Goal: Task Accomplishment & Management: Manage account settings

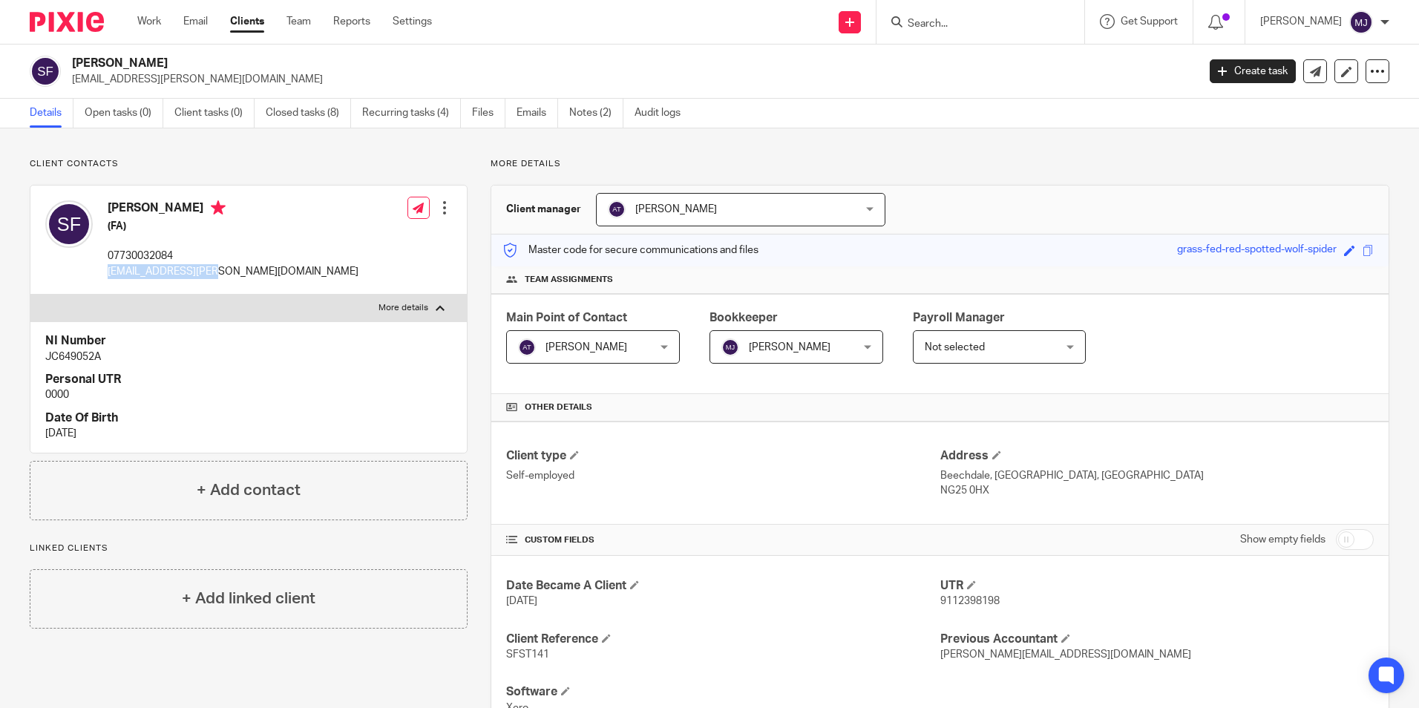
scroll to position [74, 0]
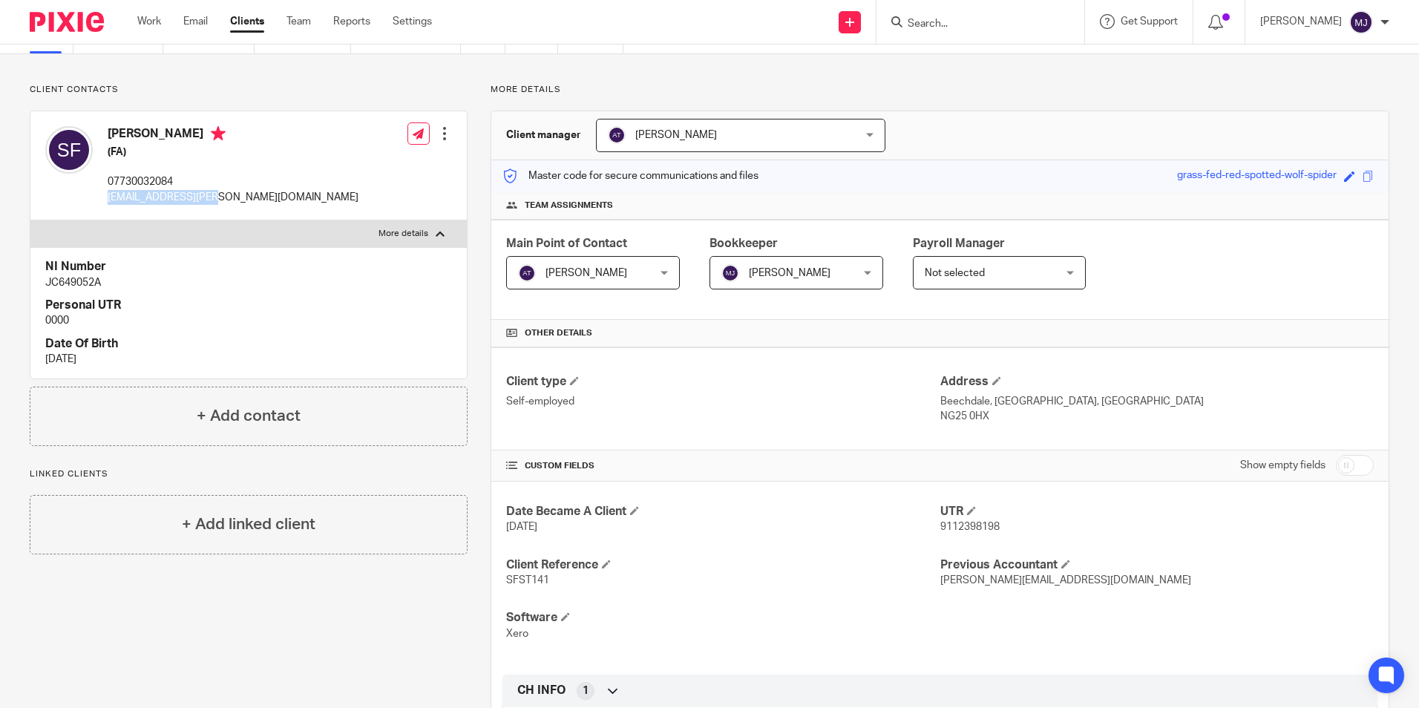
drag, startPoint x: 43, startPoint y: 26, endPoint x: 53, endPoint y: 45, distance: 21.9
click at [43, 26] on img at bounding box center [67, 22] width 74 height 20
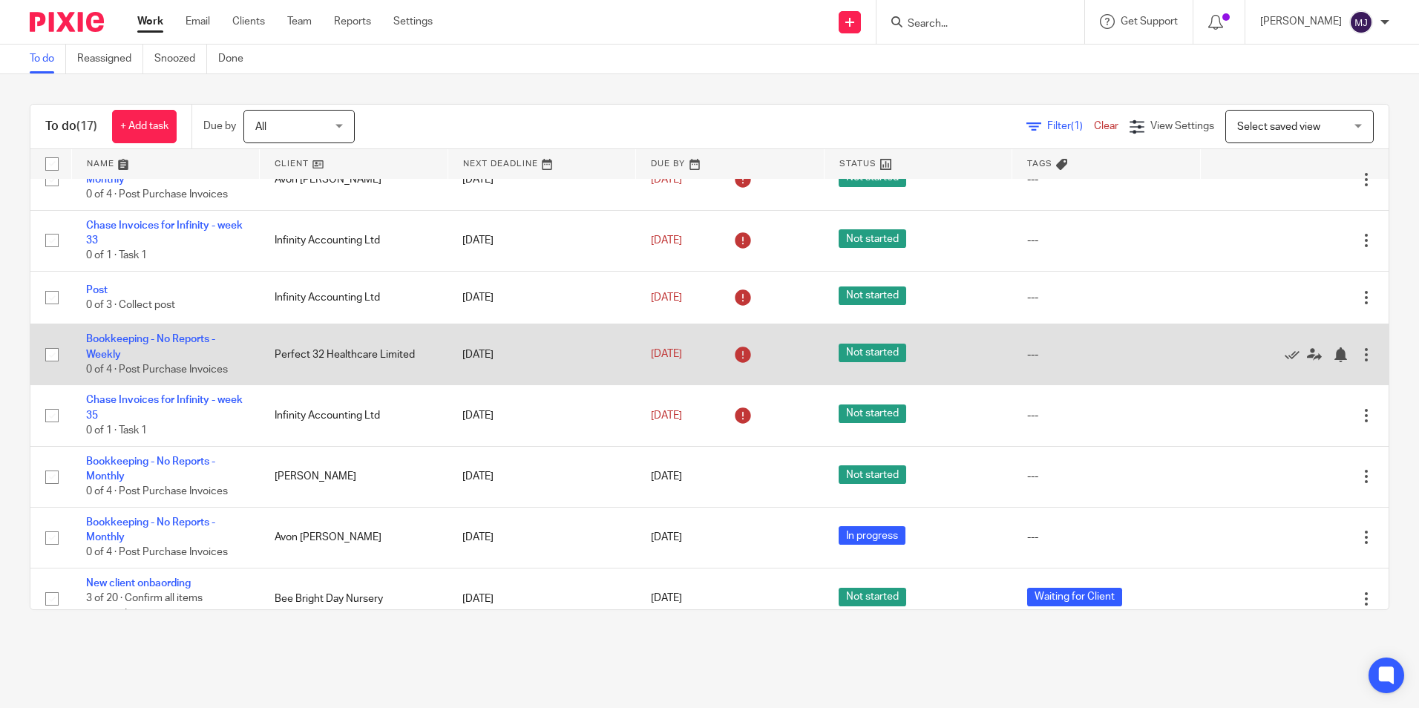
scroll to position [599, 0]
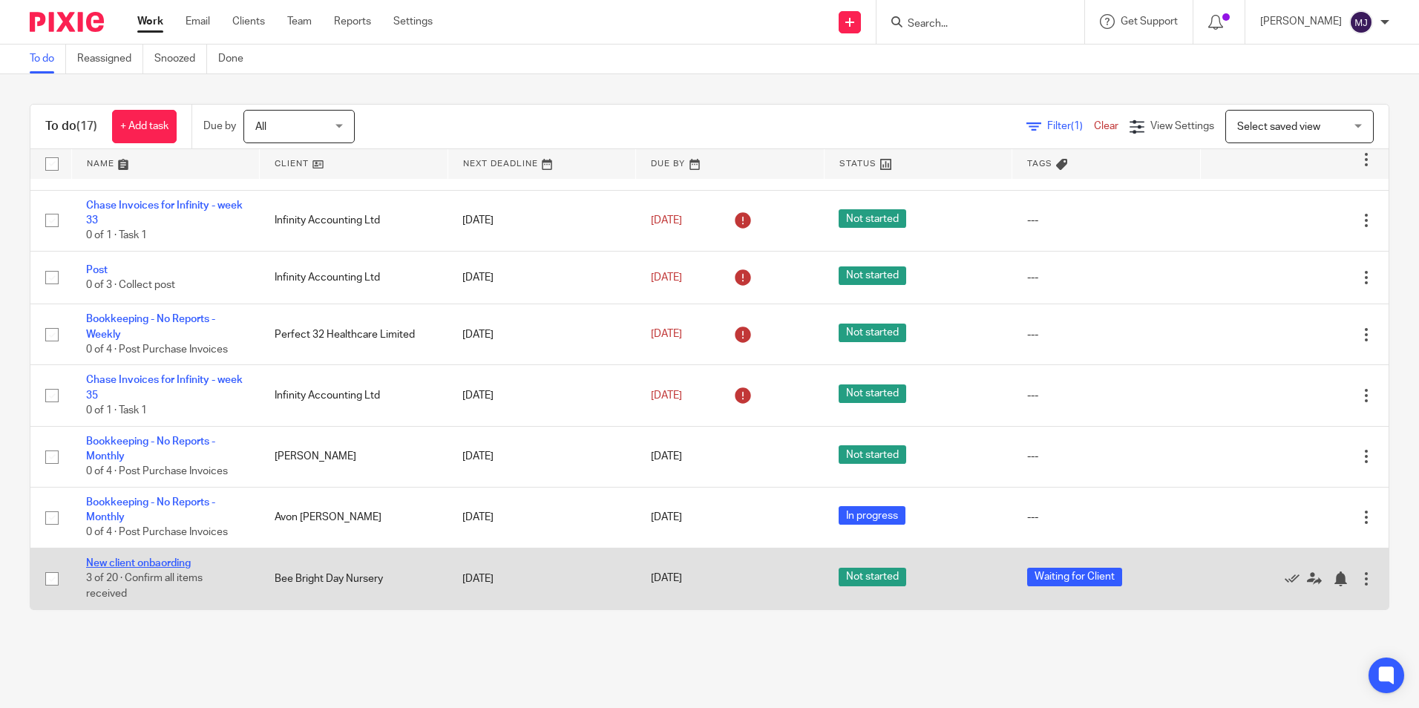
click at [170, 563] on link "New client onbaording" at bounding box center [138, 563] width 105 height 10
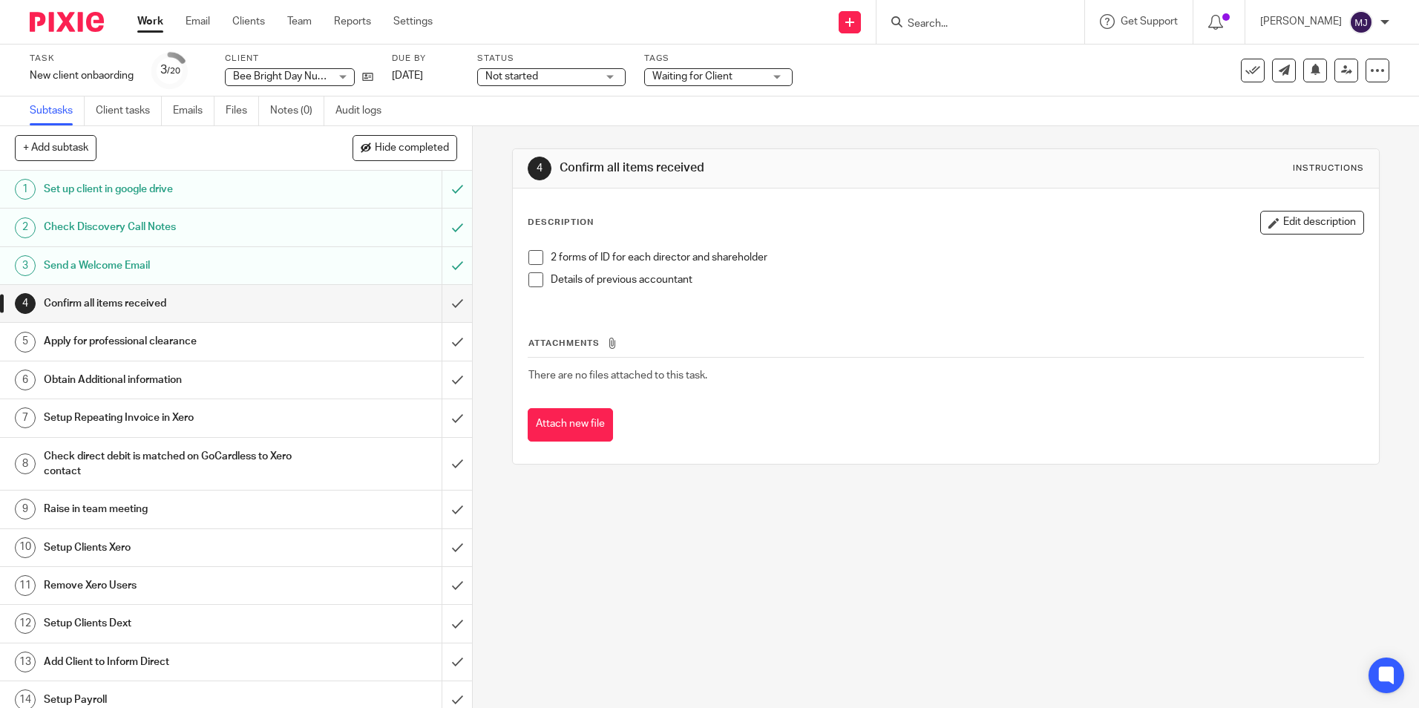
click at [71, 14] on img at bounding box center [67, 22] width 74 height 20
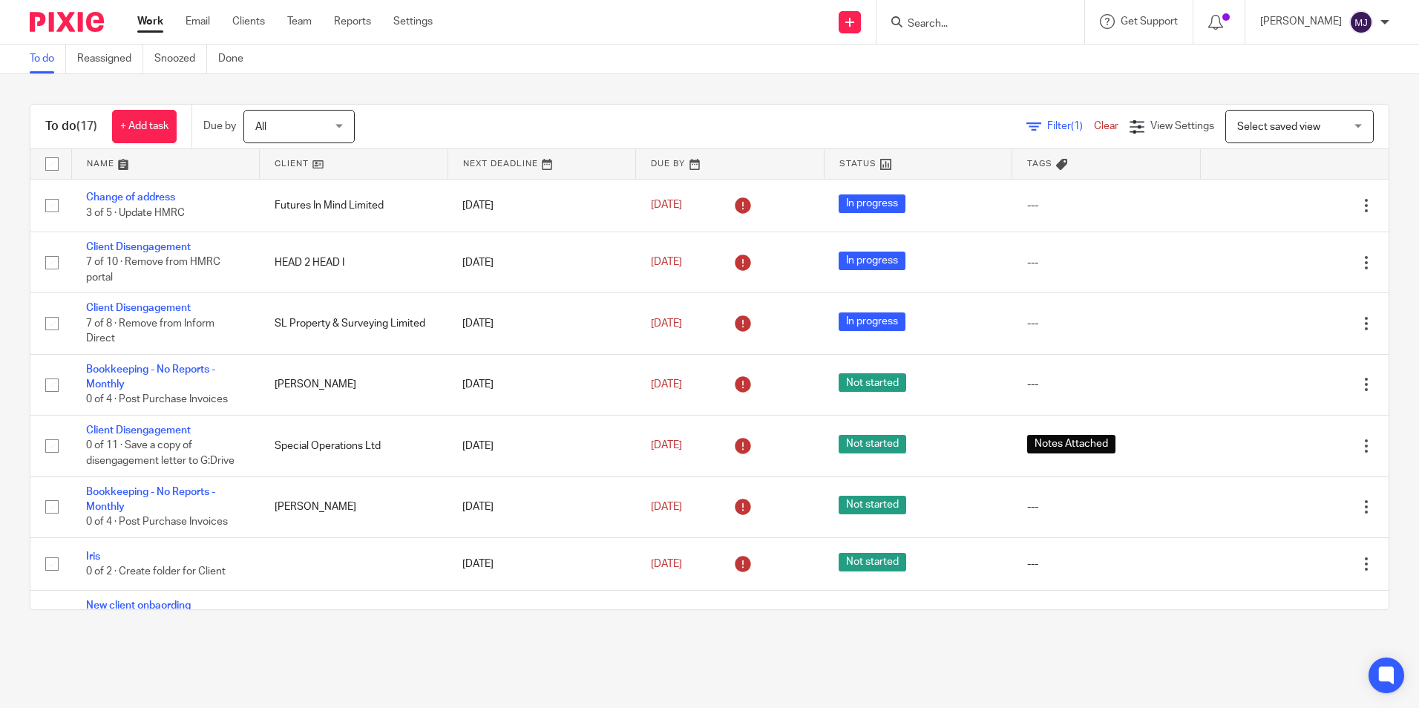
click at [960, 24] on input "Search" at bounding box center [973, 24] width 134 height 13
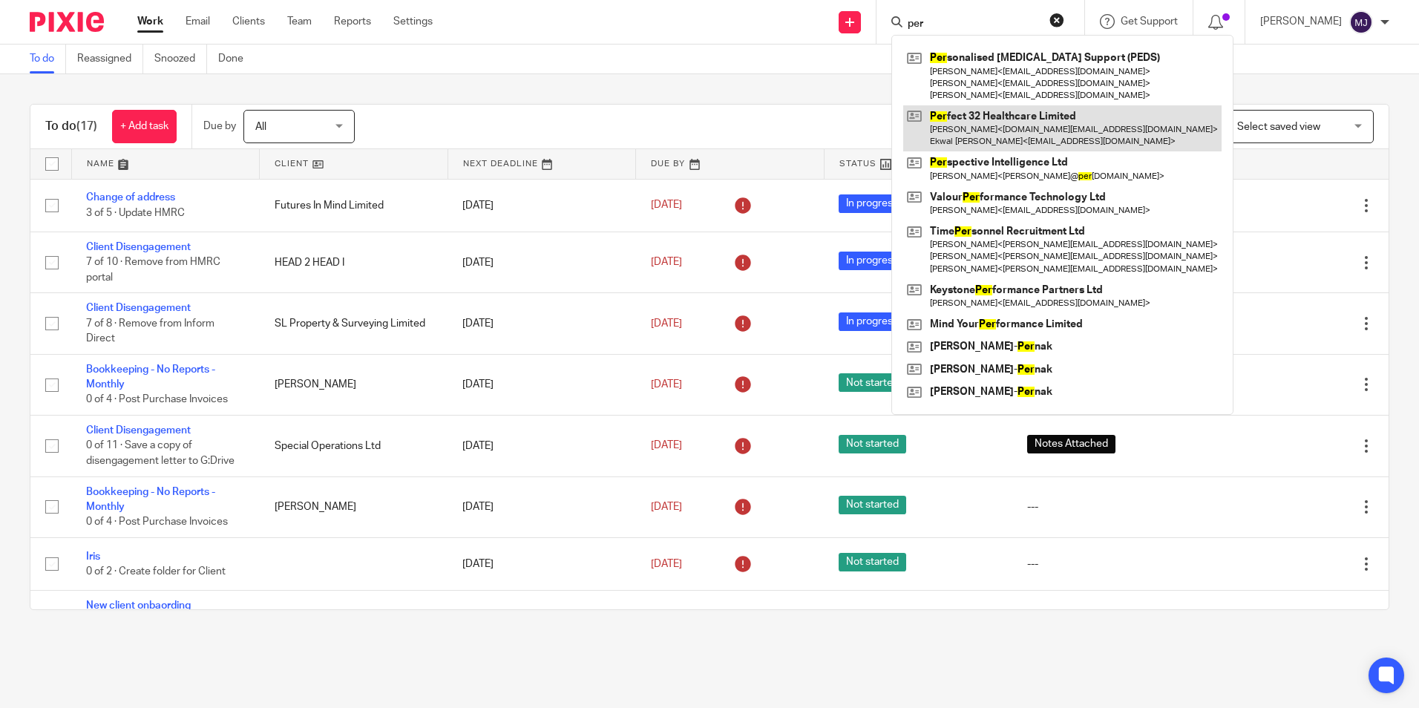
type input "per"
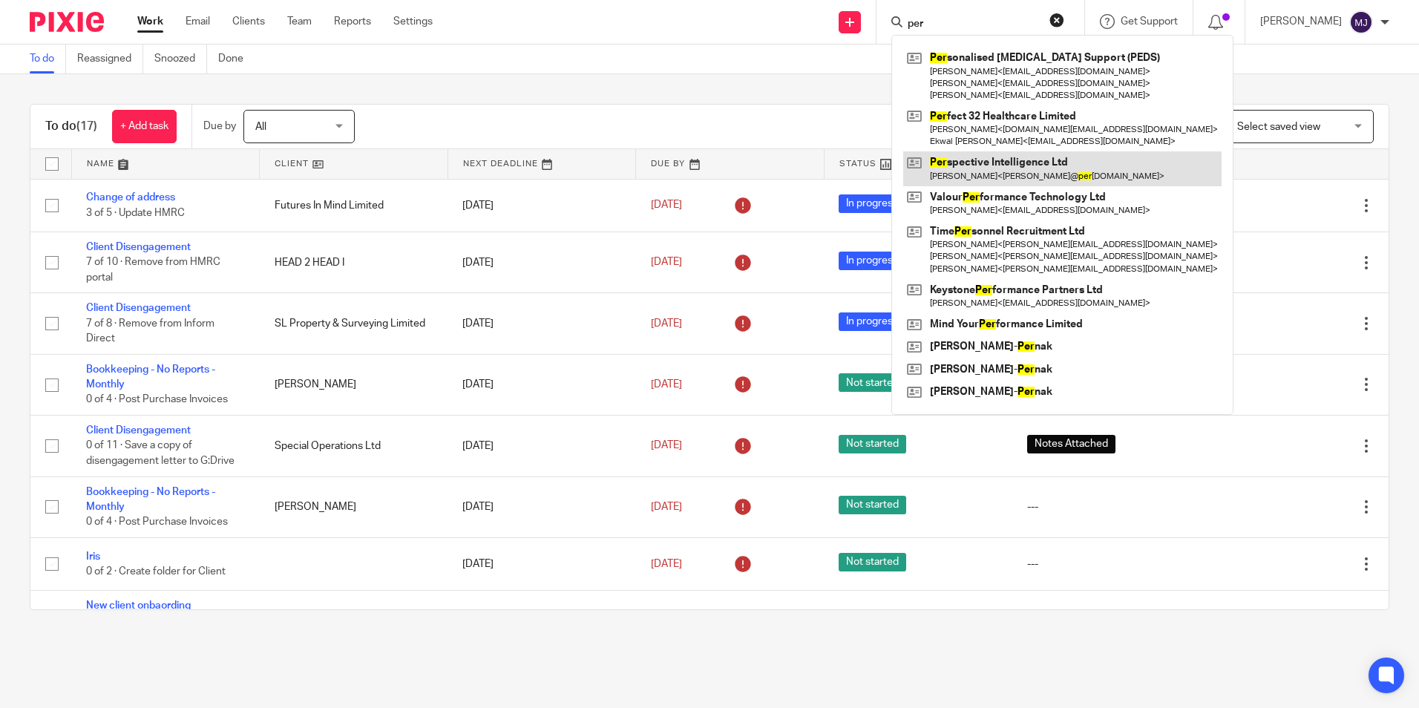
drag, startPoint x: 1030, startPoint y: 124, endPoint x: 966, endPoint y: 153, distance: 70.8
click at [1030, 124] on link at bounding box center [1062, 128] width 318 height 46
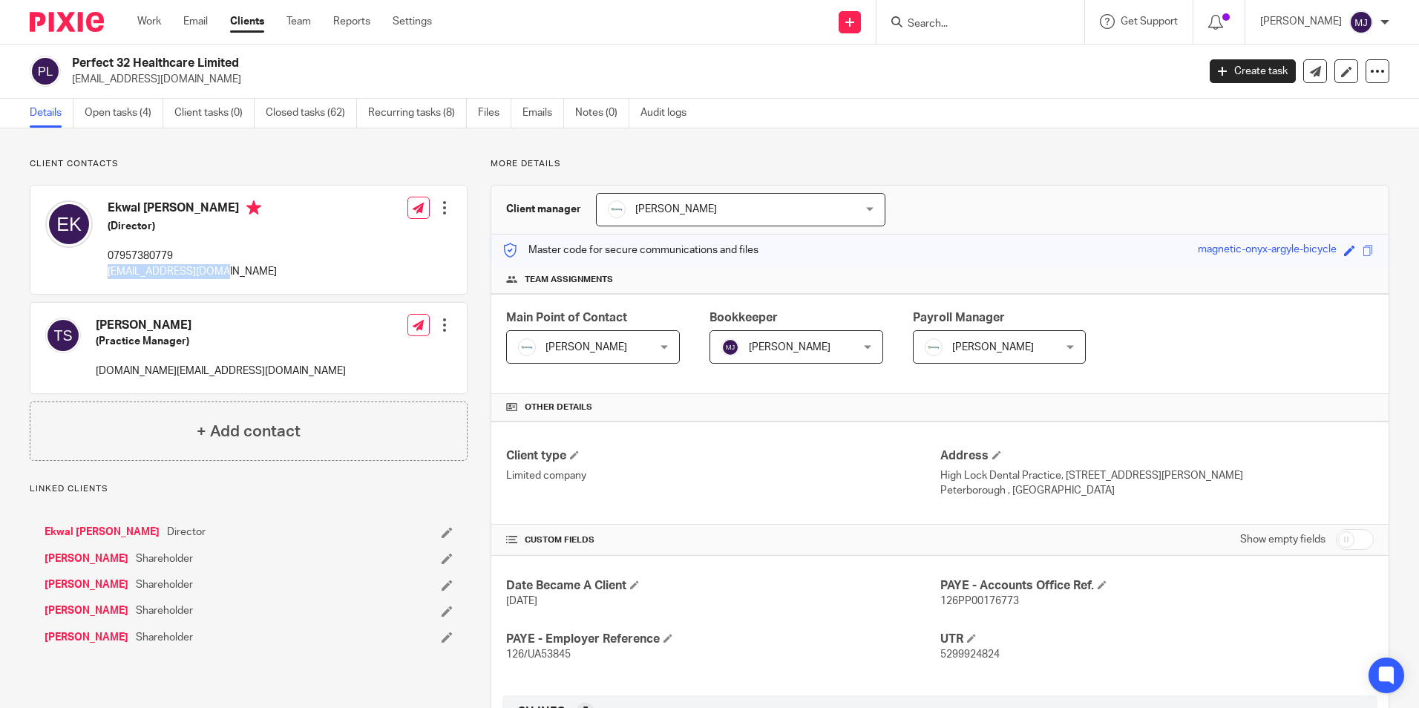
drag, startPoint x: 221, startPoint y: 277, endPoint x: 105, endPoint y: 275, distance: 116.5
click at [105, 275] on div "Ekwal [PERSON_NAME] (Director) 07957380779 [EMAIL_ADDRESS][DOMAIN_NAME]" at bounding box center [161, 240] width 232 height 94
copy p "[EMAIL_ADDRESS][DOMAIN_NAME]"
click at [528, 111] on link "Emails" at bounding box center [543, 113] width 42 height 29
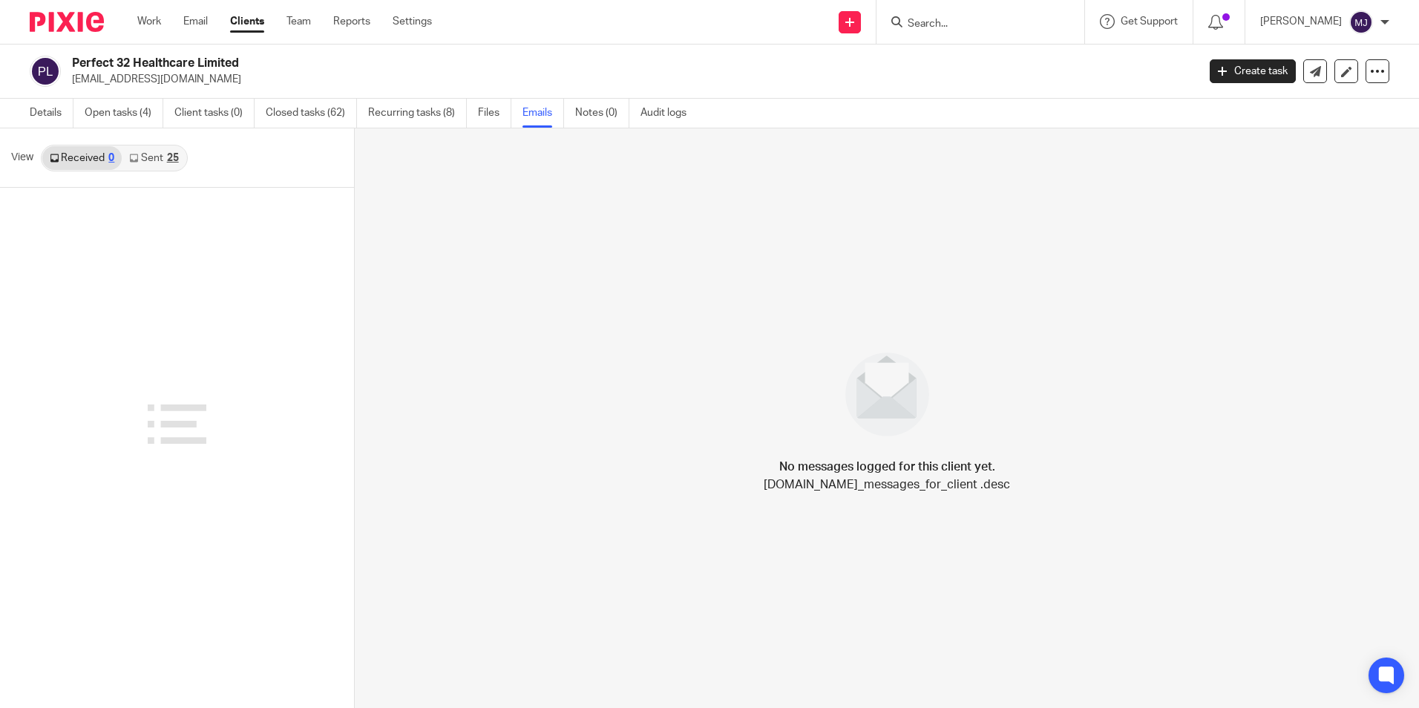
click at [148, 154] on link "Sent 25" at bounding box center [154, 158] width 64 height 24
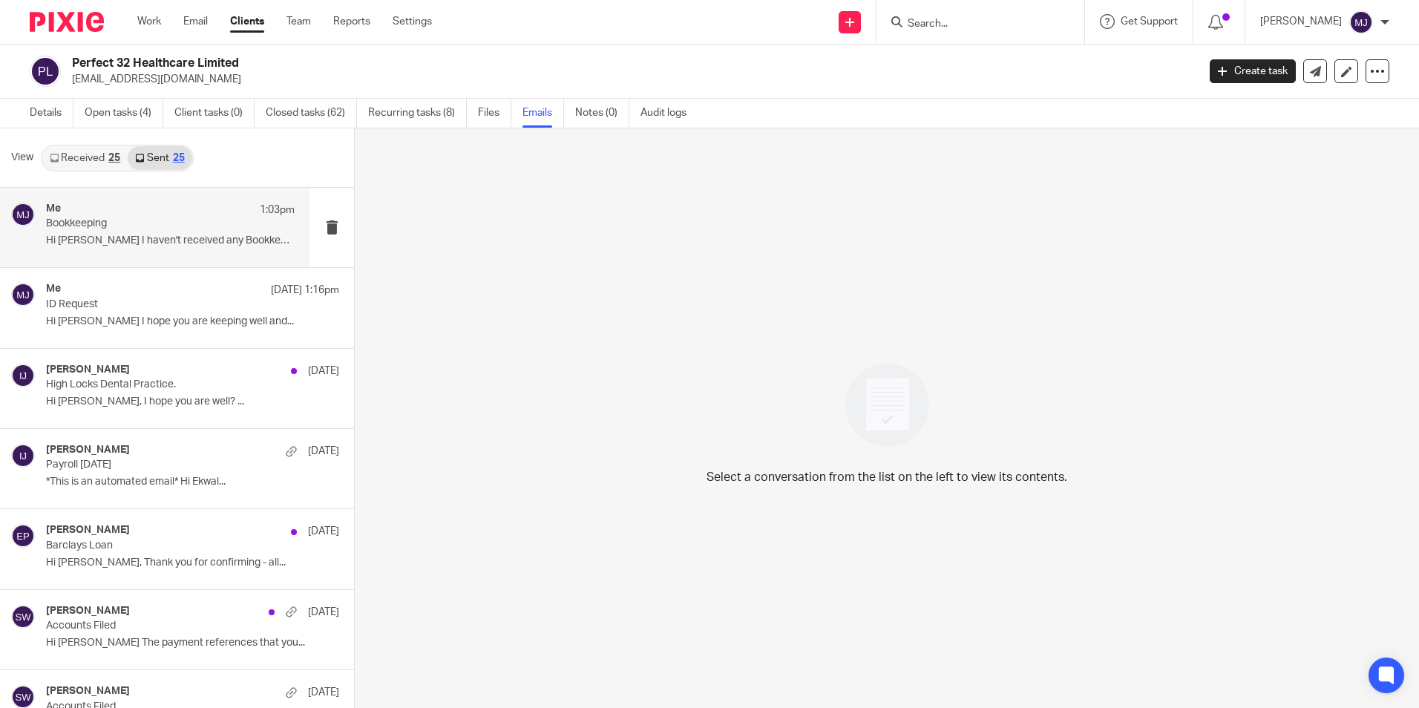
click at [137, 231] on div "Me 1:03pm Bookkeeping Hi Cyrus I haven't received any Bookkeeping..." at bounding box center [170, 228] width 249 height 50
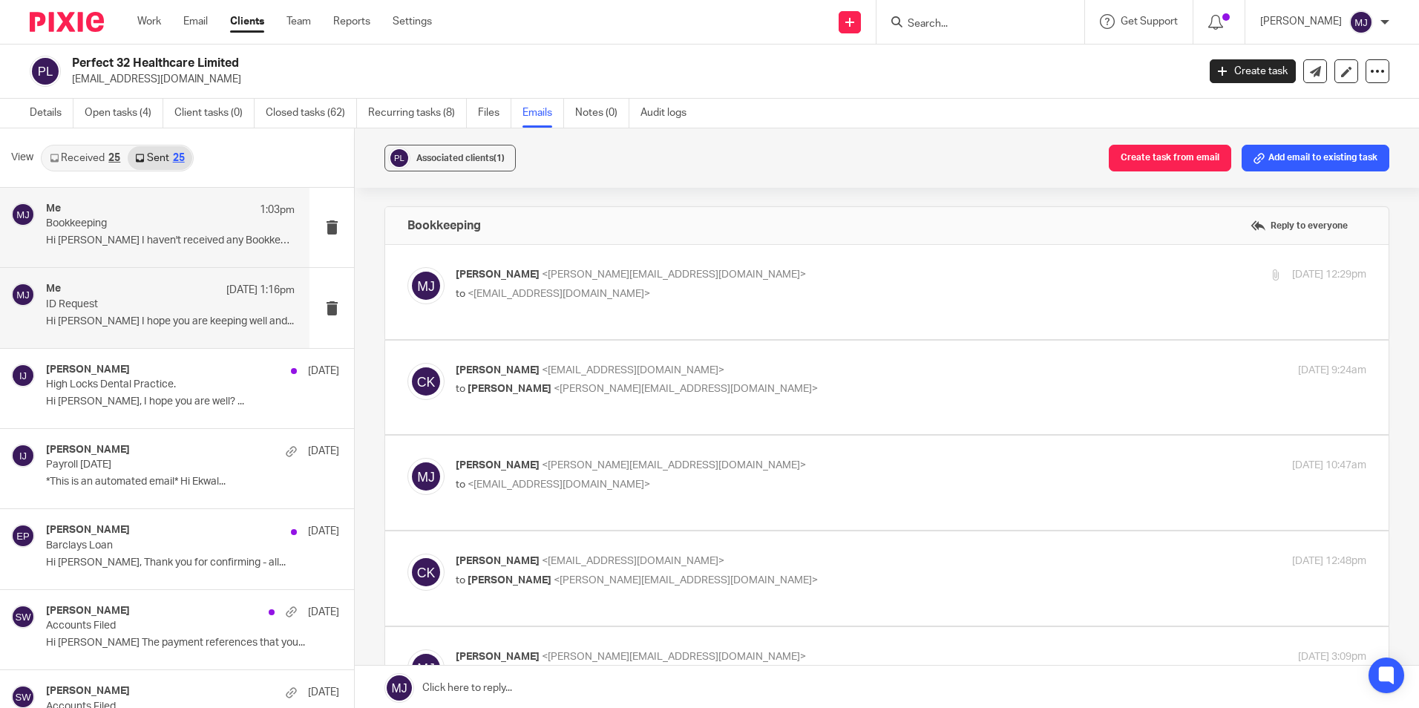
click at [142, 305] on p "ID Request" at bounding box center [145, 304] width 199 height 13
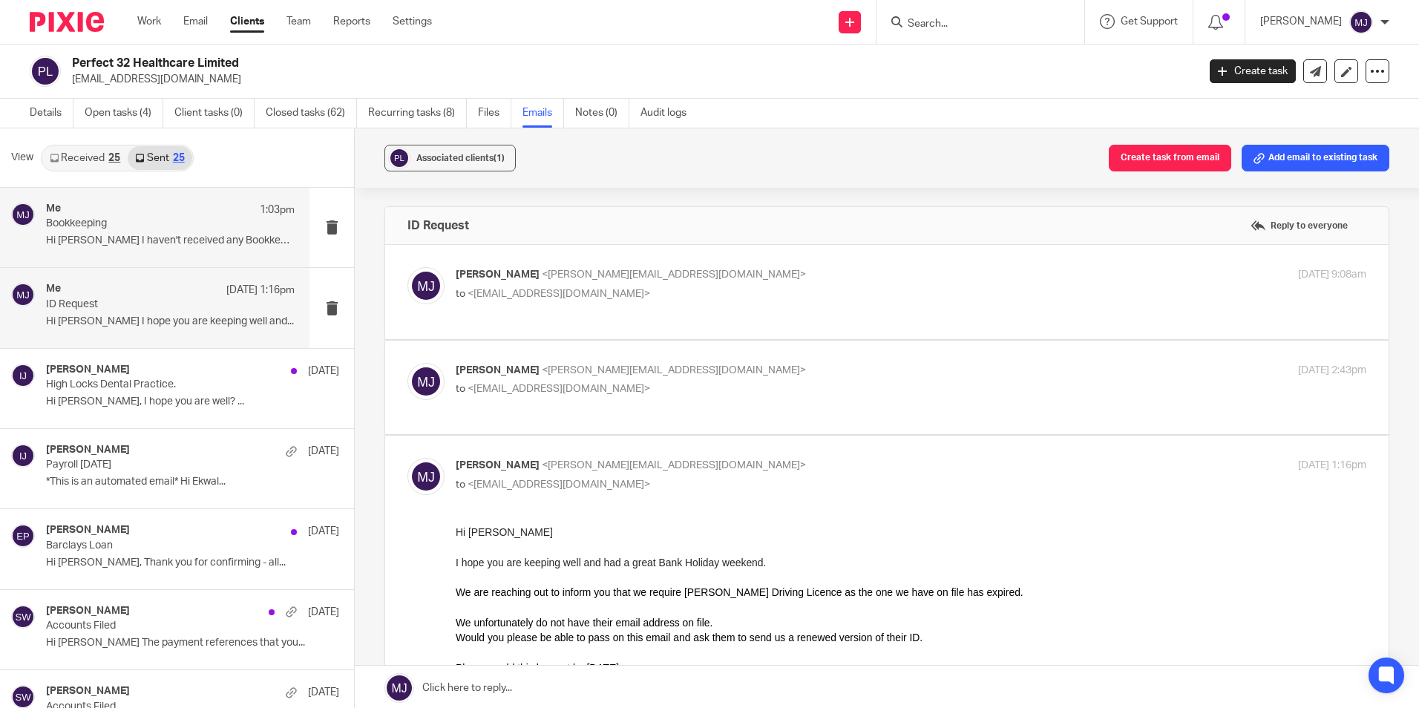
click at [140, 257] on div "Me 1:03pm Bookkeeping Hi Cyrus I haven't received any Bookkeeping..." at bounding box center [154, 227] width 309 height 79
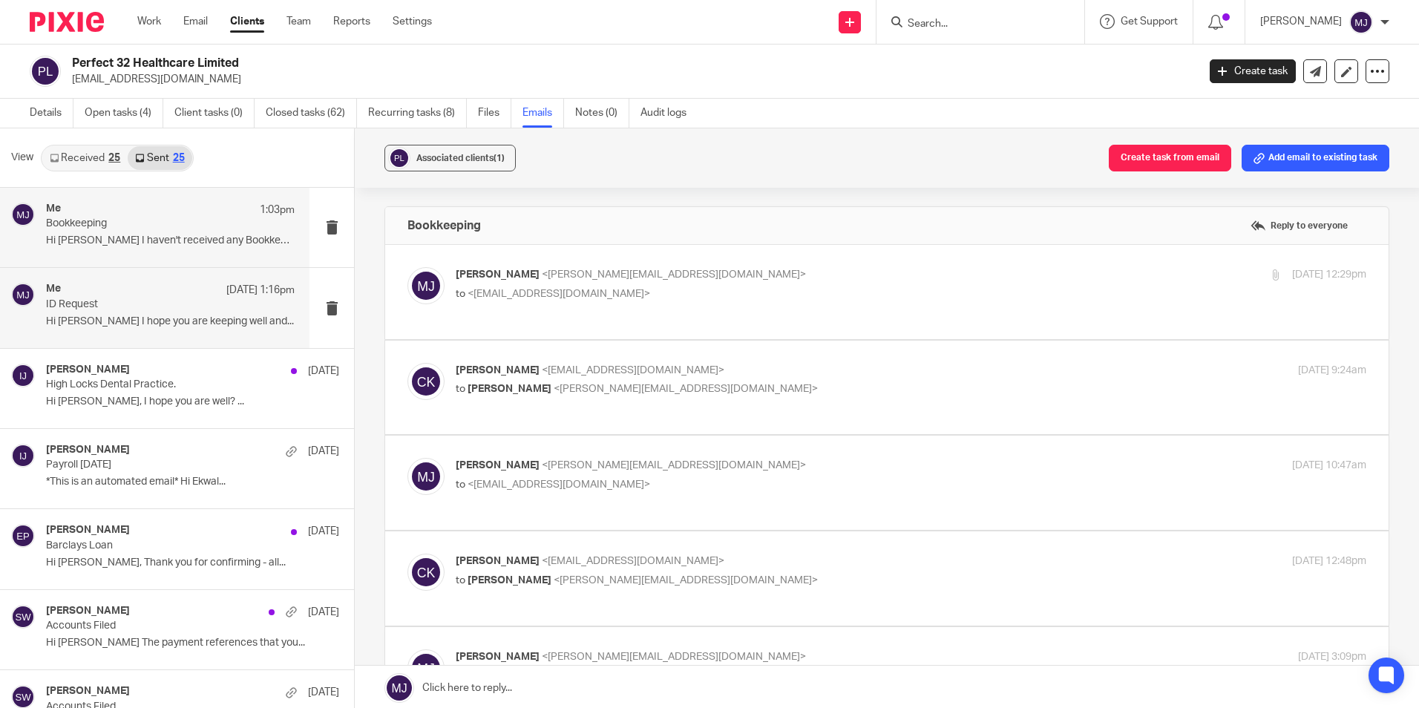
click at [142, 311] on div "Me 26 Aug 1:16pm ID Request Hi Cyrus I hope you are keeping well and..." at bounding box center [170, 308] width 249 height 50
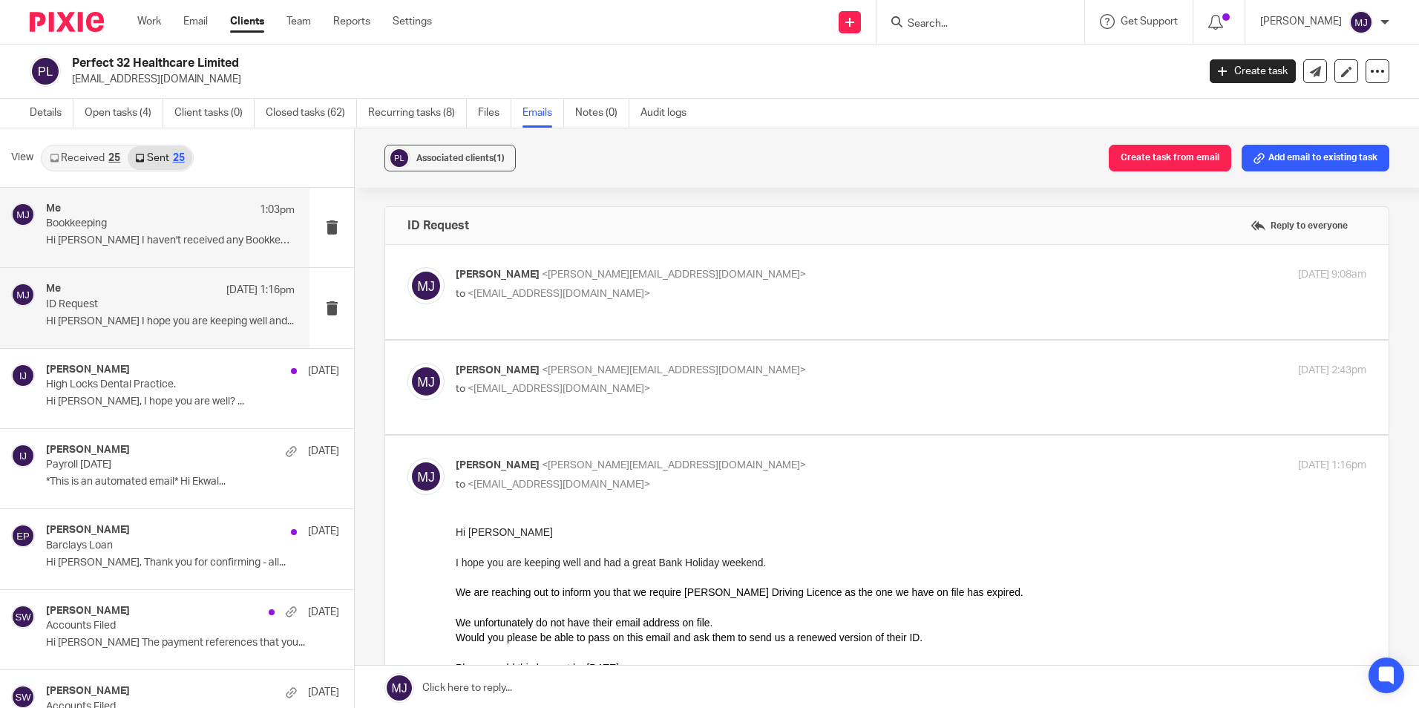
click at [138, 232] on div "Me 1:03pm Bookkeeping Hi Cyrus I haven't received any Bookkeeping..." at bounding box center [170, 228] width 249 height 50
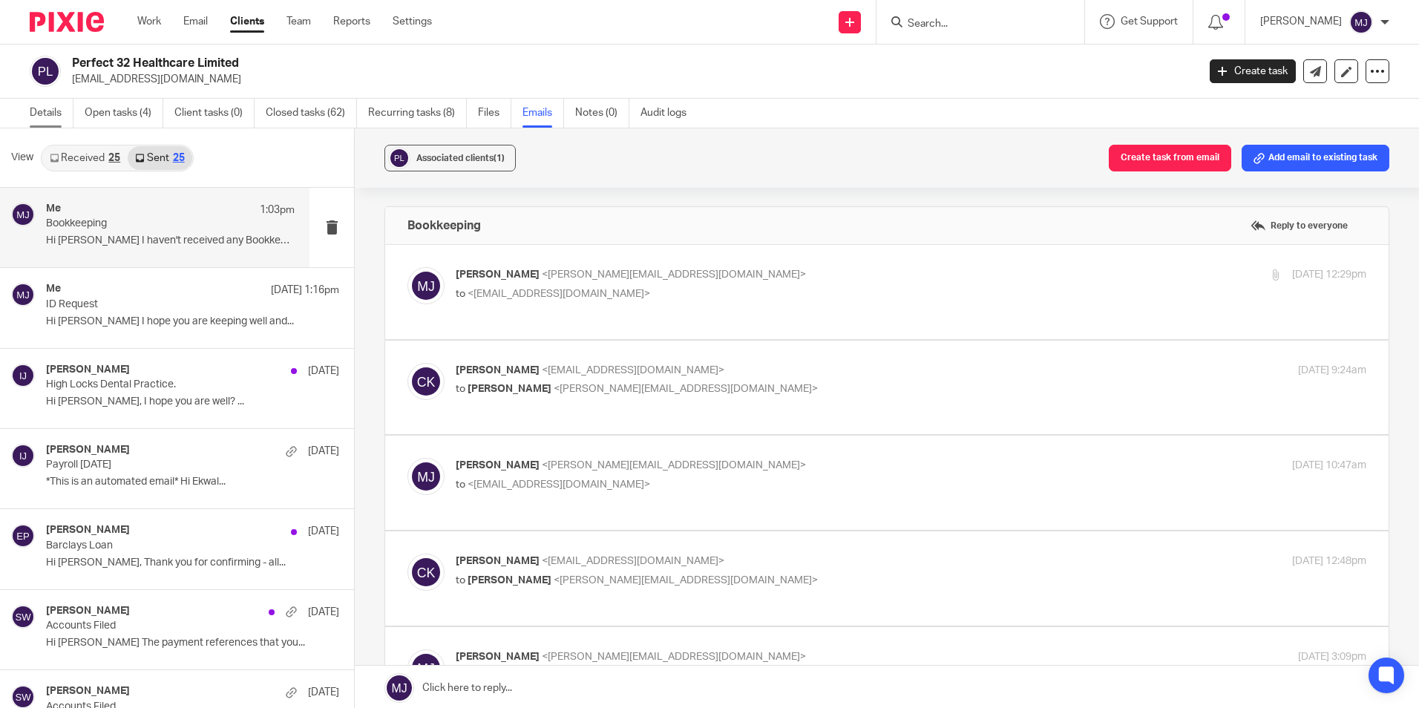
click at [55, 117] on link "Details" at bounding box center [52, 113] width 44 height 29
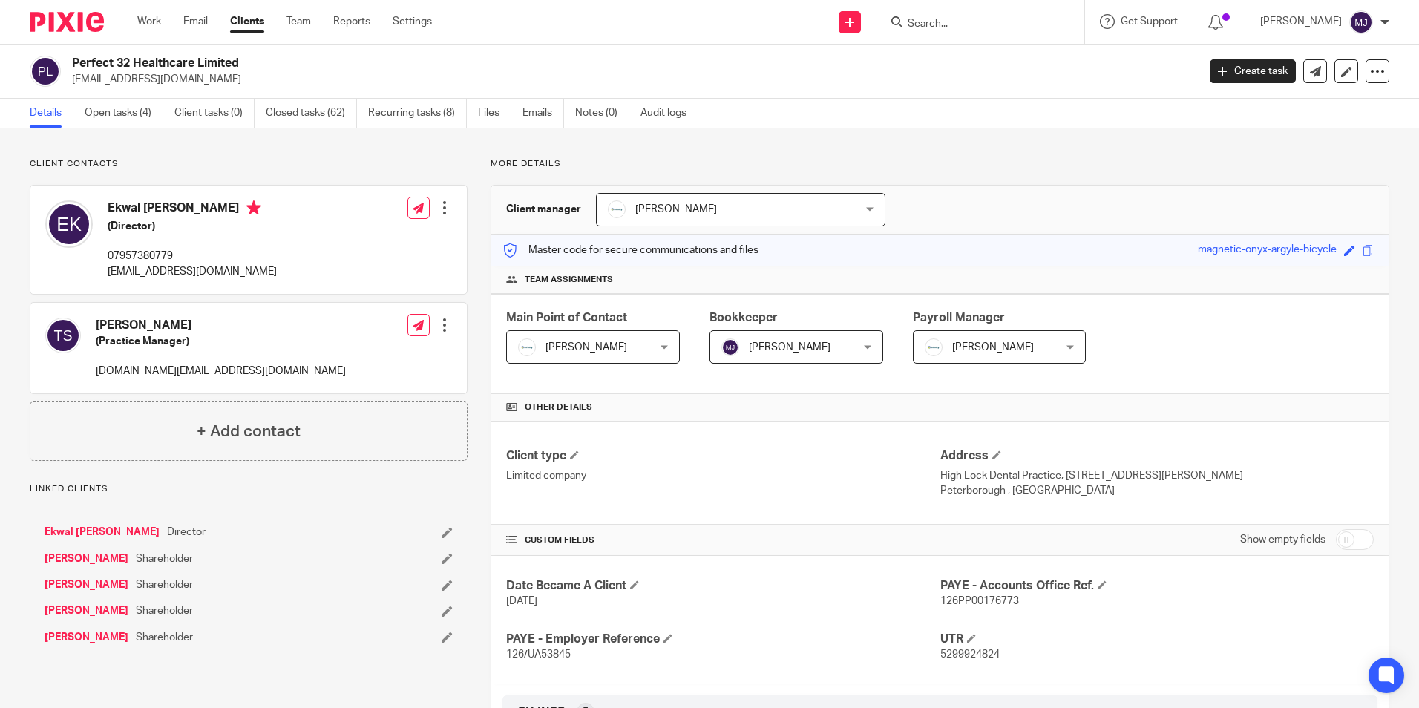
click at [59, 23] on img at bounding box center [67, 22] width 74 height 20
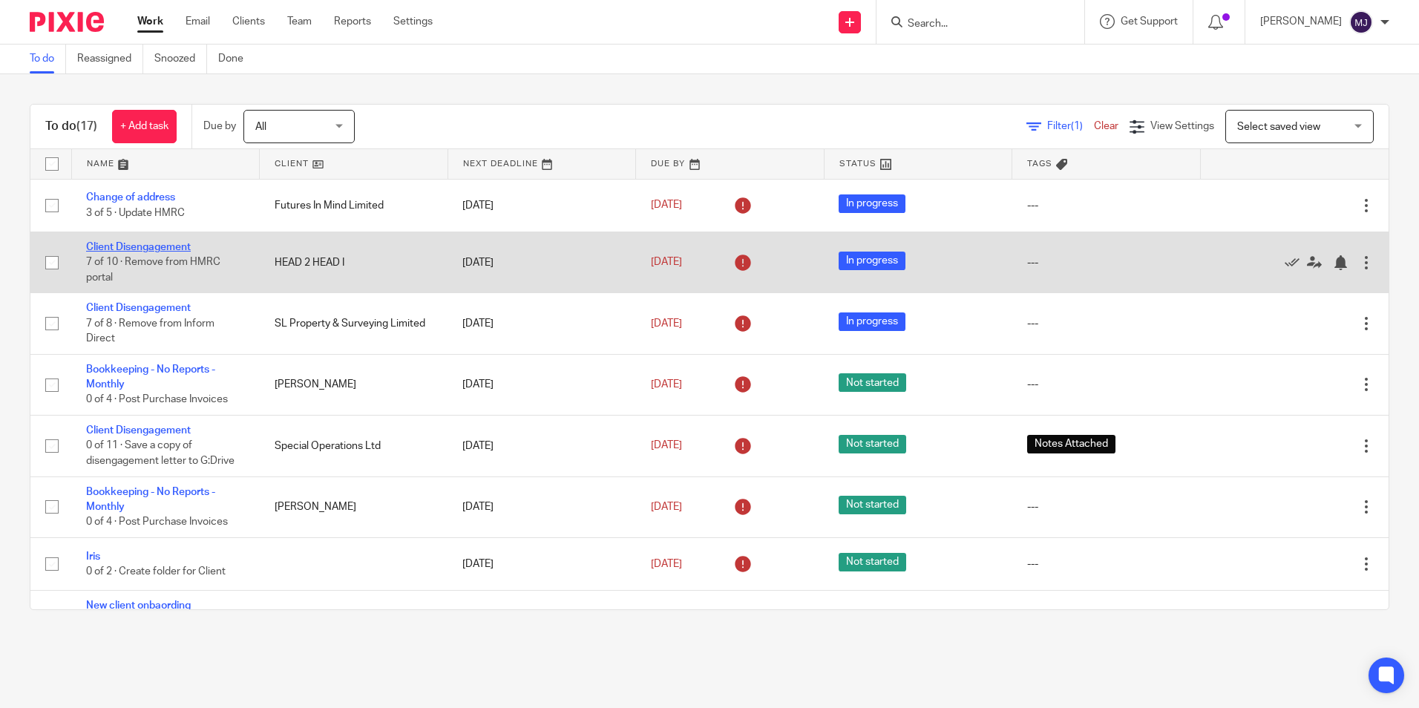
click at [180, 246] on link "Client Disengagement" at bounding box center [138, 247] width 105 height 10
click at [147, 240] on td "Client Disengagement 7 of 10 · Remove from HMRC portal" at bounding box center [165, 262] width 189 height 61
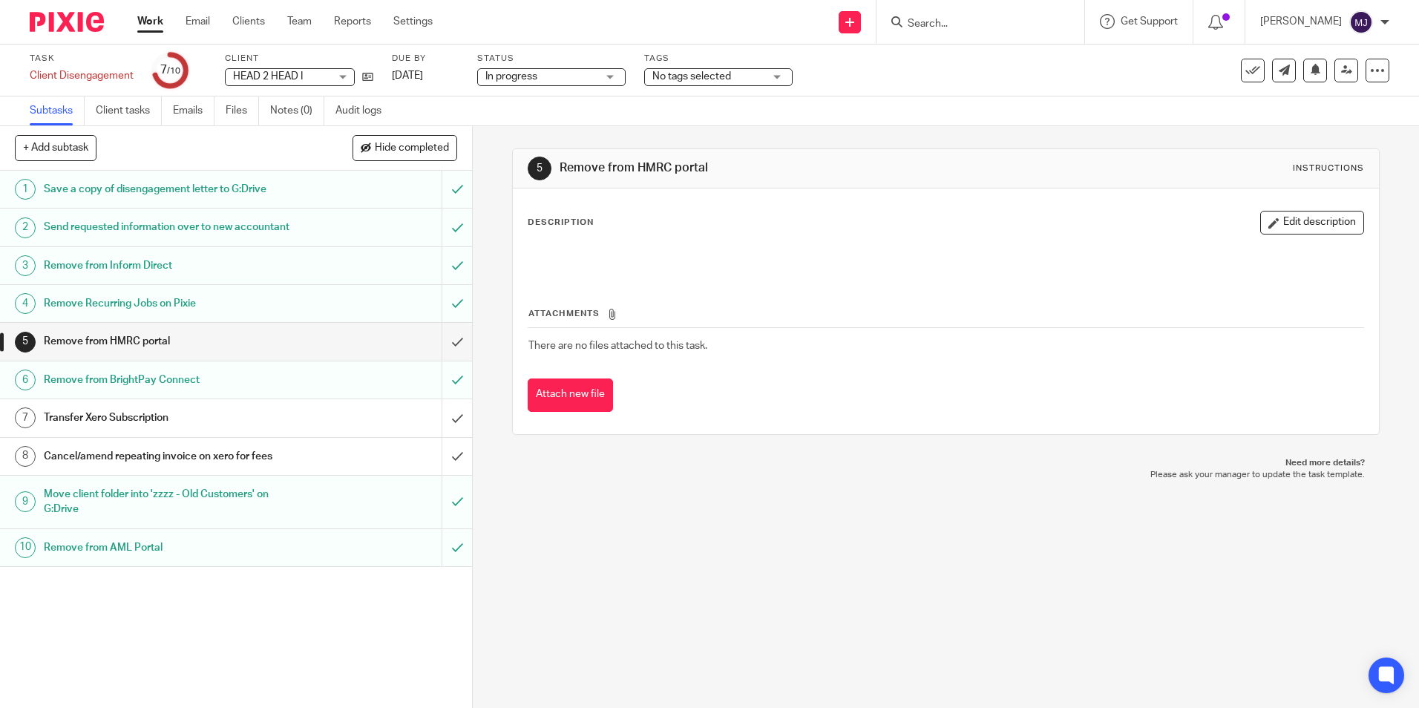
click at [69, 24] on img at bounding box center [67, 22] width 74 height 20
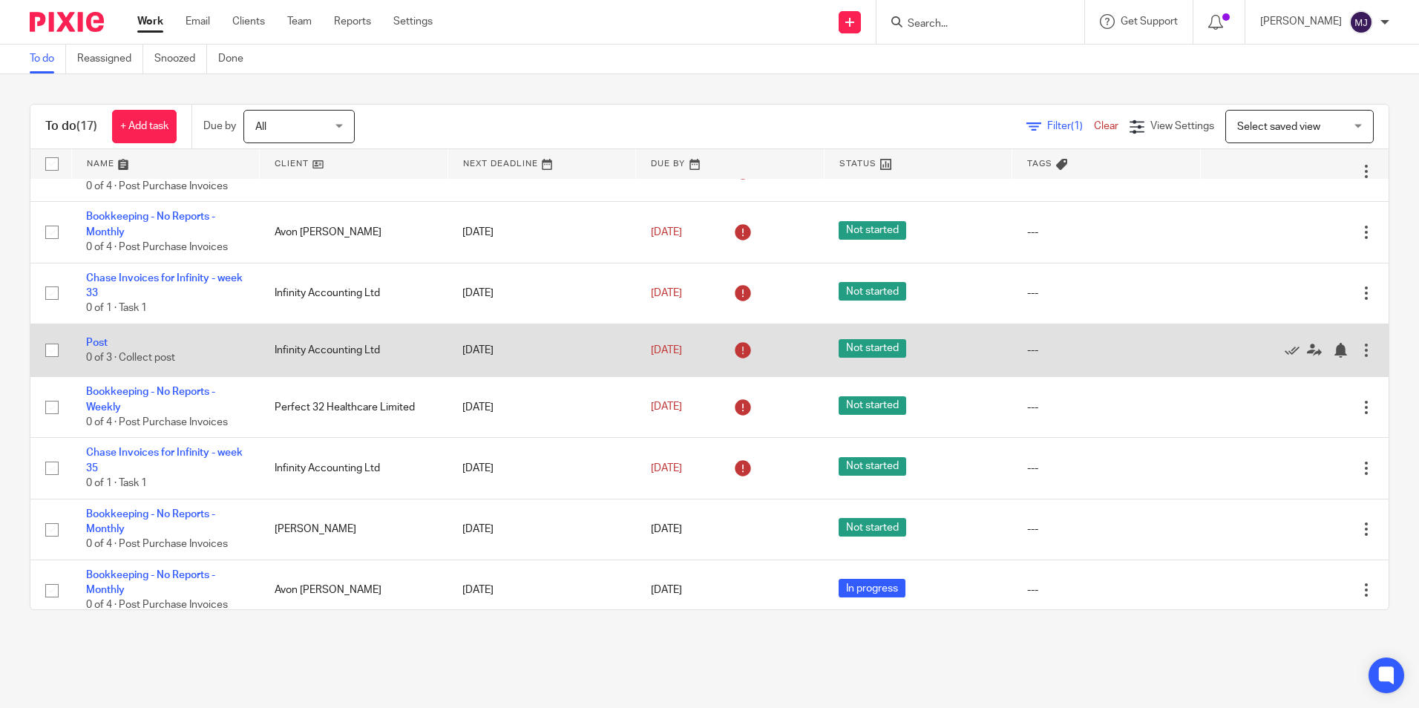
scroll to position [525, 0]
click at [101, 341] on link "Post" at bounding box center [97, 344] width 22 height 10
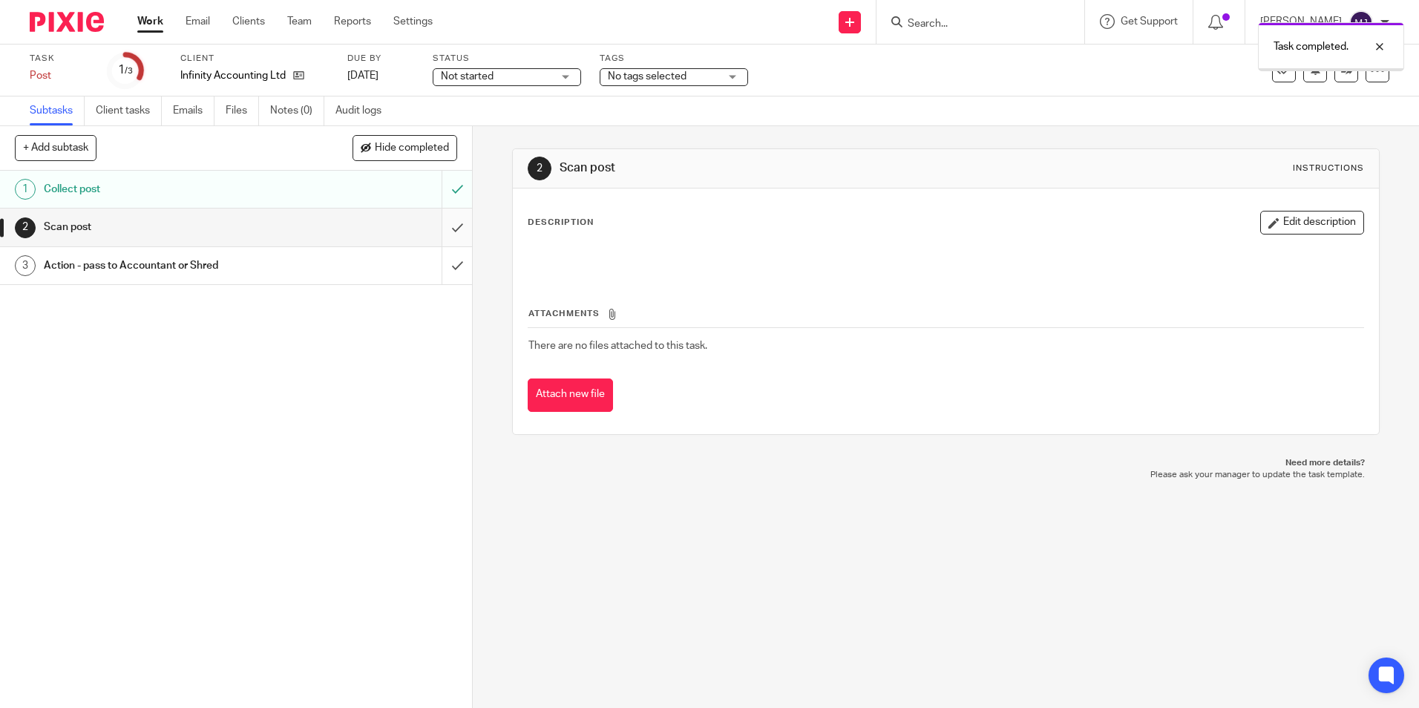
click at [447, 235] on input "submit" at bounding box center [236, 227] width 472 height 37
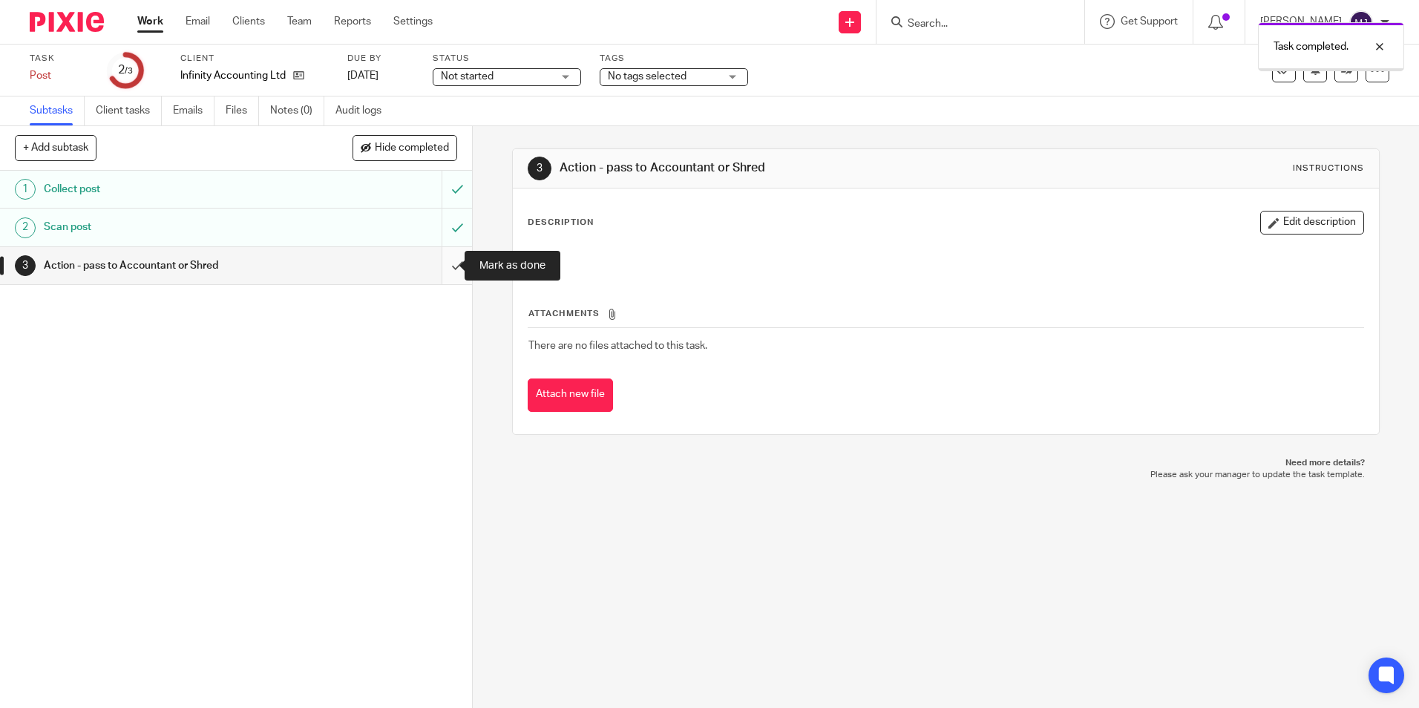
click at [448, 277] on input "submit" at bounding box center [236, 265] width 472 height 37
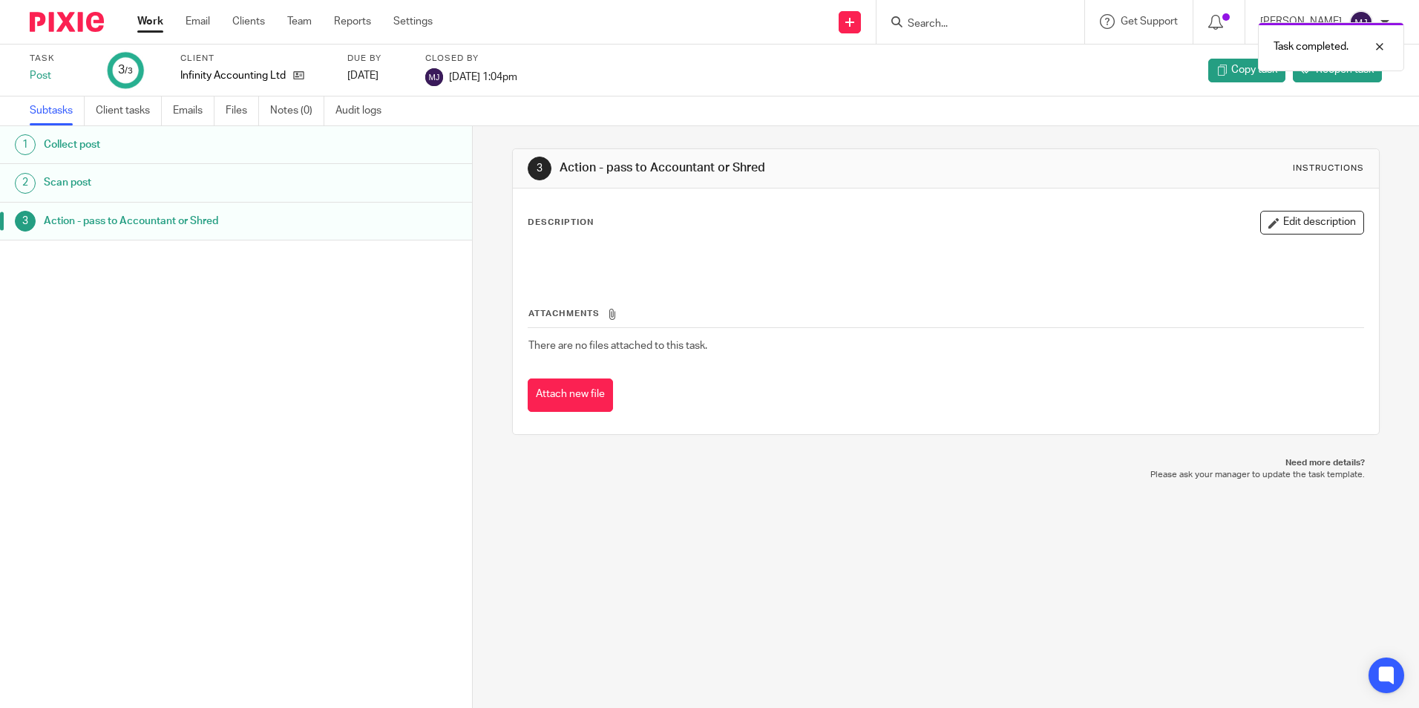
click at [67, 22] on img at bounding box center [67, 22] width 74 height 20
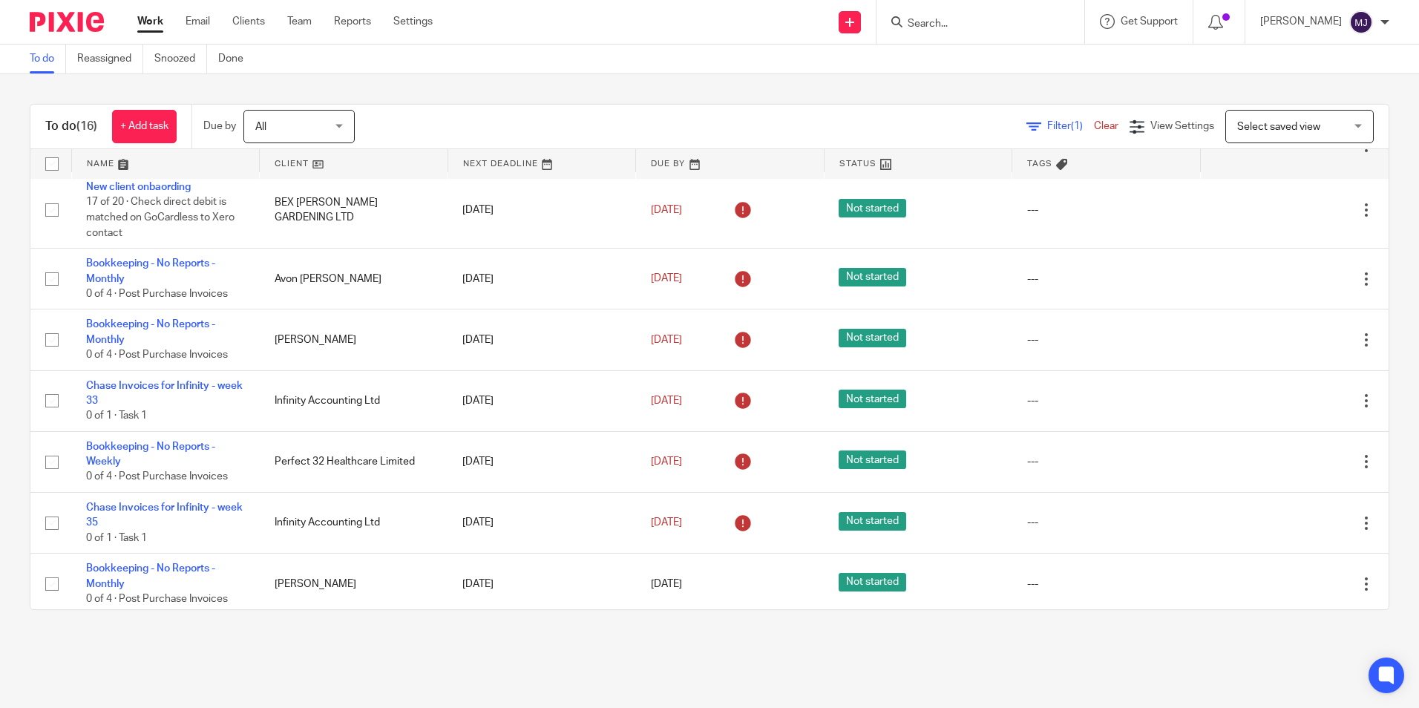
scroll to position [445, 0]
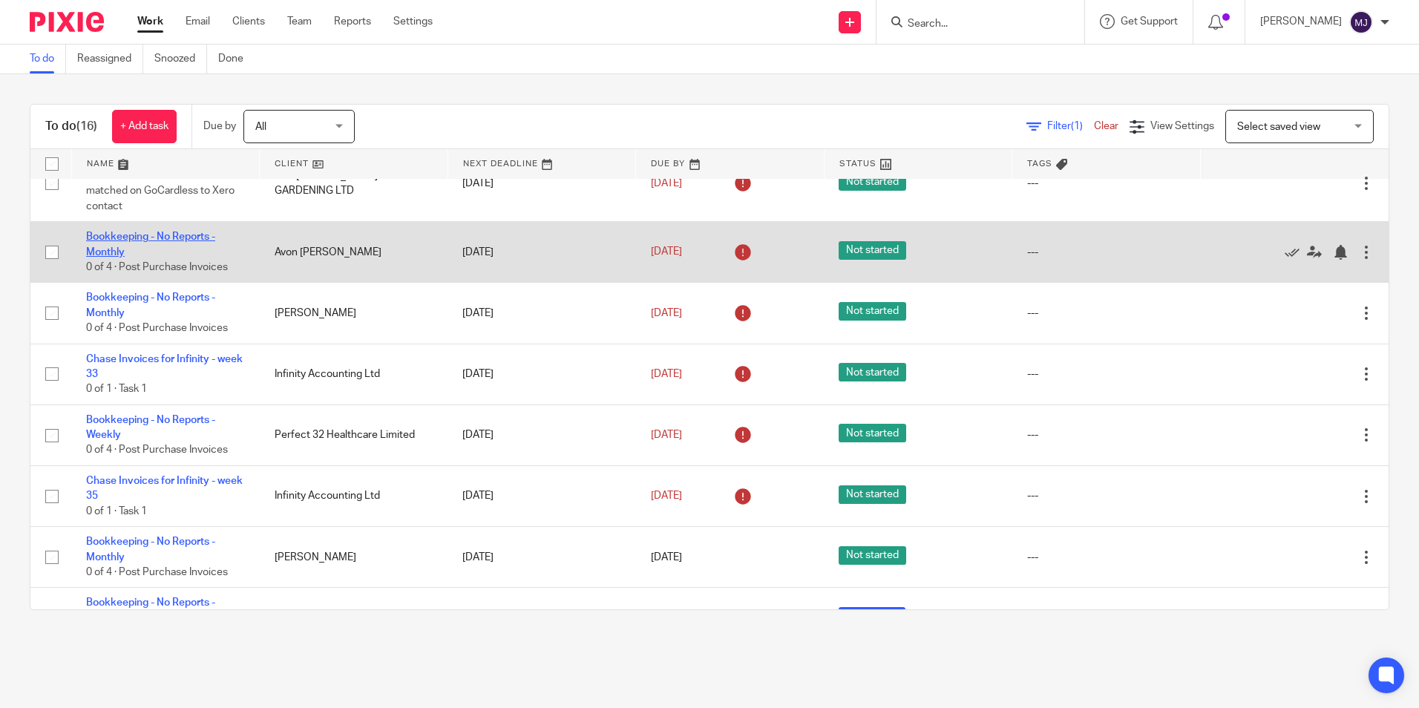
click at [157, 239] on link "Bookkeeping - No Reports - Monthly" at bounding box center [150, 244] width 129 height 25
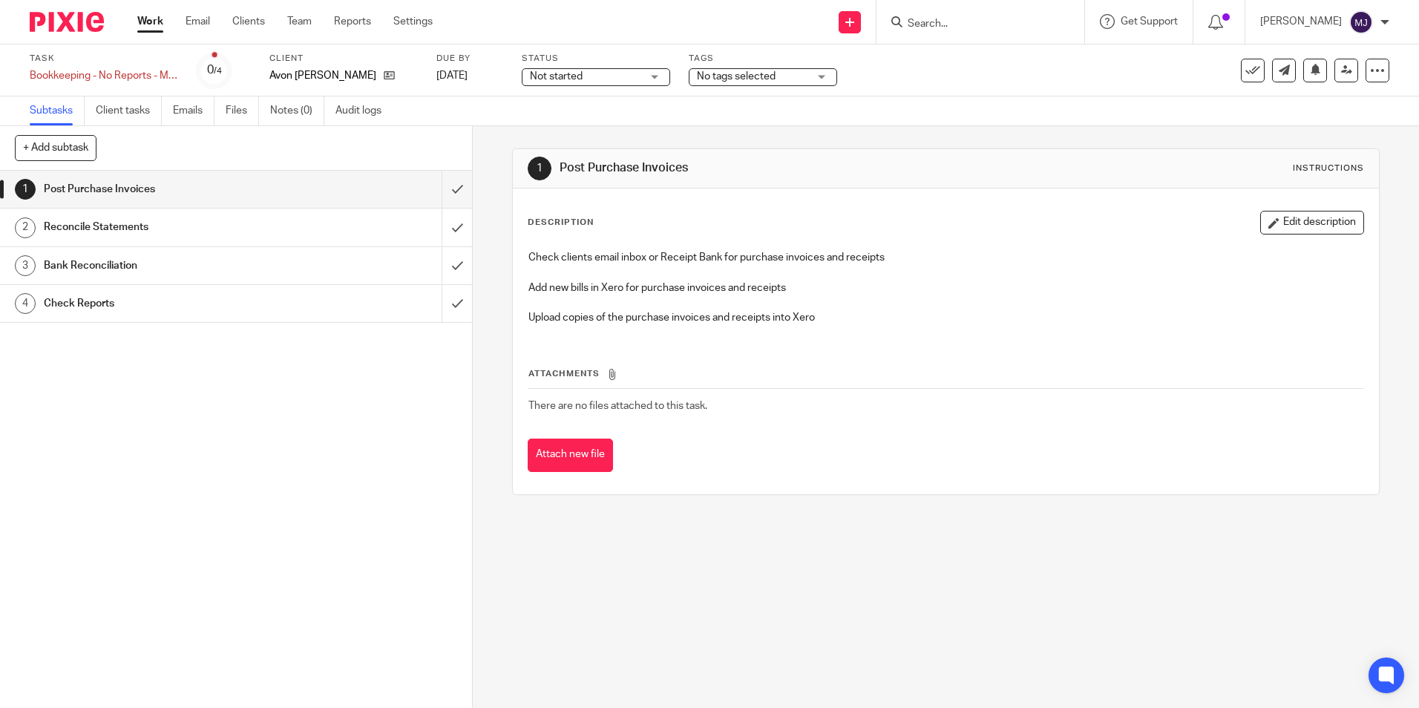
click at [594, 69] on span "Not started" at bounding box center [585, 77] width 111 height 16
click at [588, 130] on li "In progress" at bounding box center [595, 131] width 147 height 30
click at [770, 82] on span "No tags selected" at bounding box center [752, 77] width 111 height 16
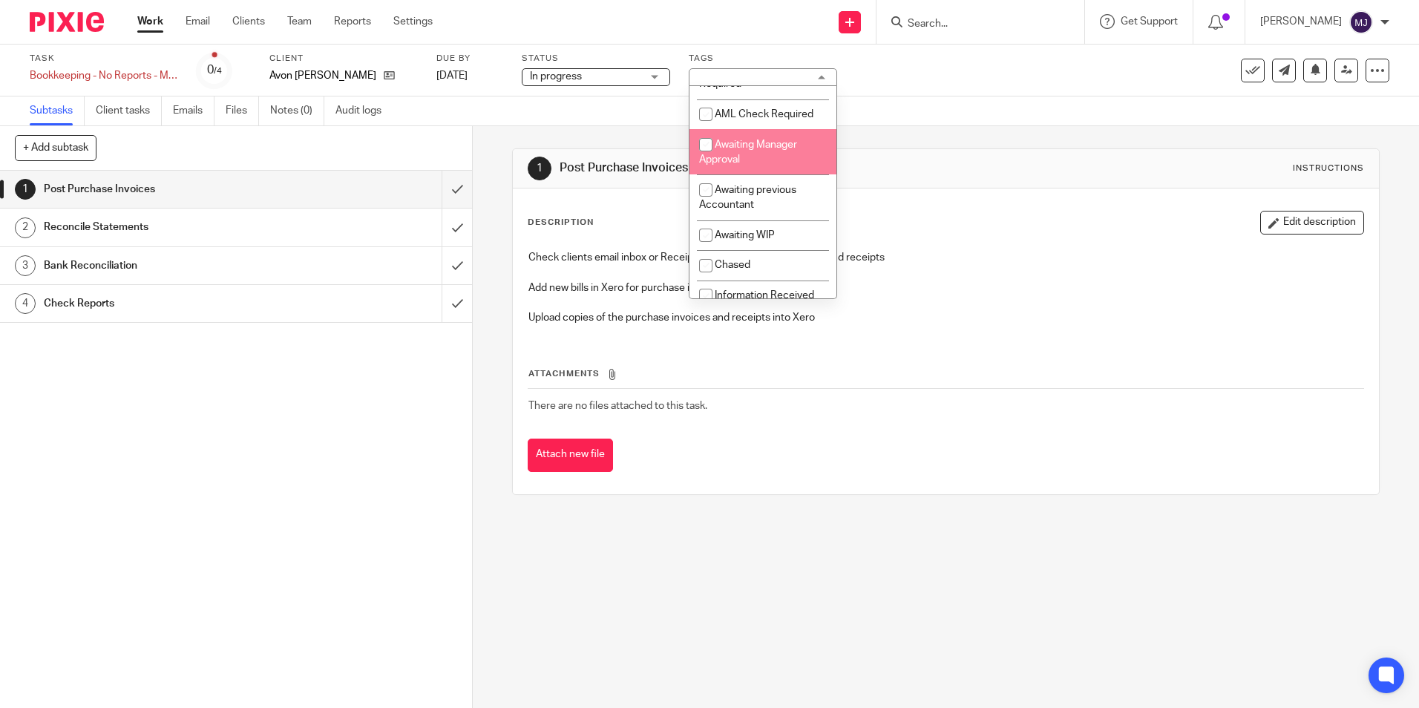
scroll to position [74, 0]
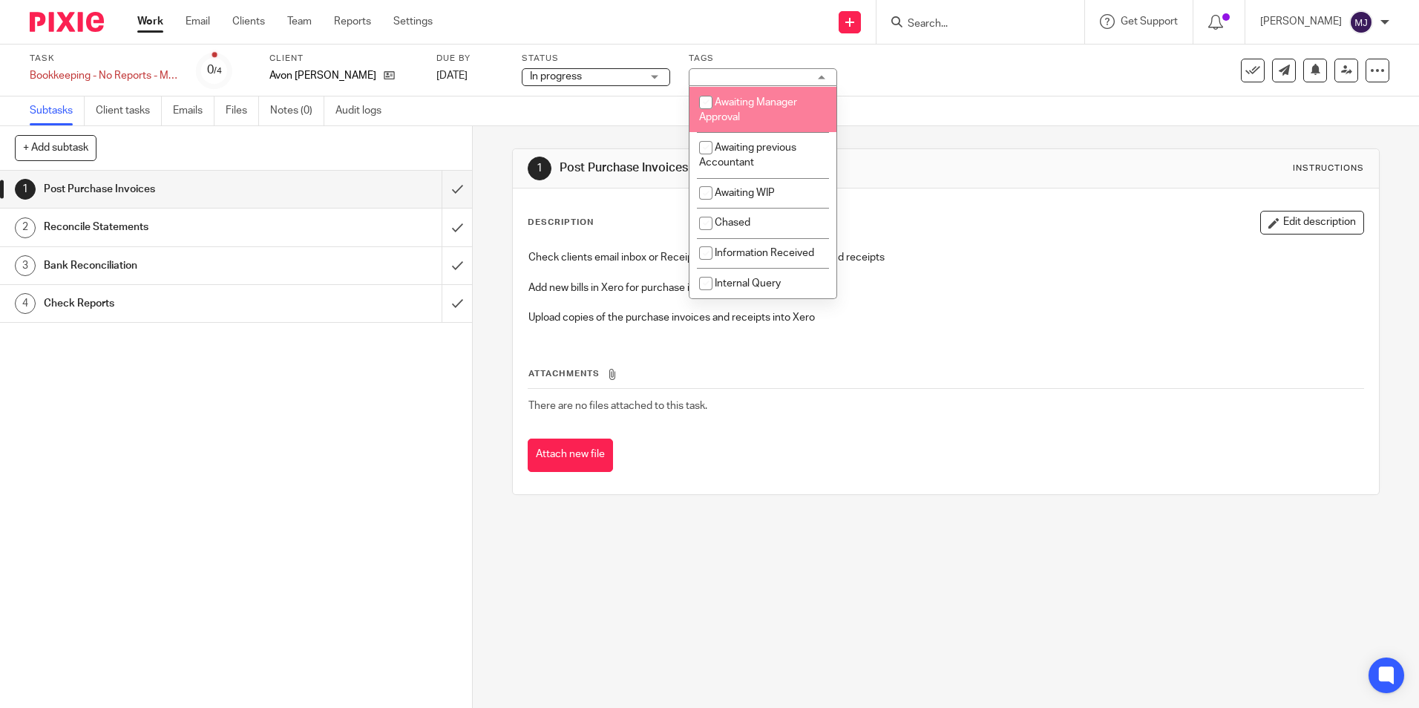
click at [948, 118] on div "Subtasks Client tasks Emails Files Notes (0) Audit logs" at bounding box center [709, 111] width 1419 height 30
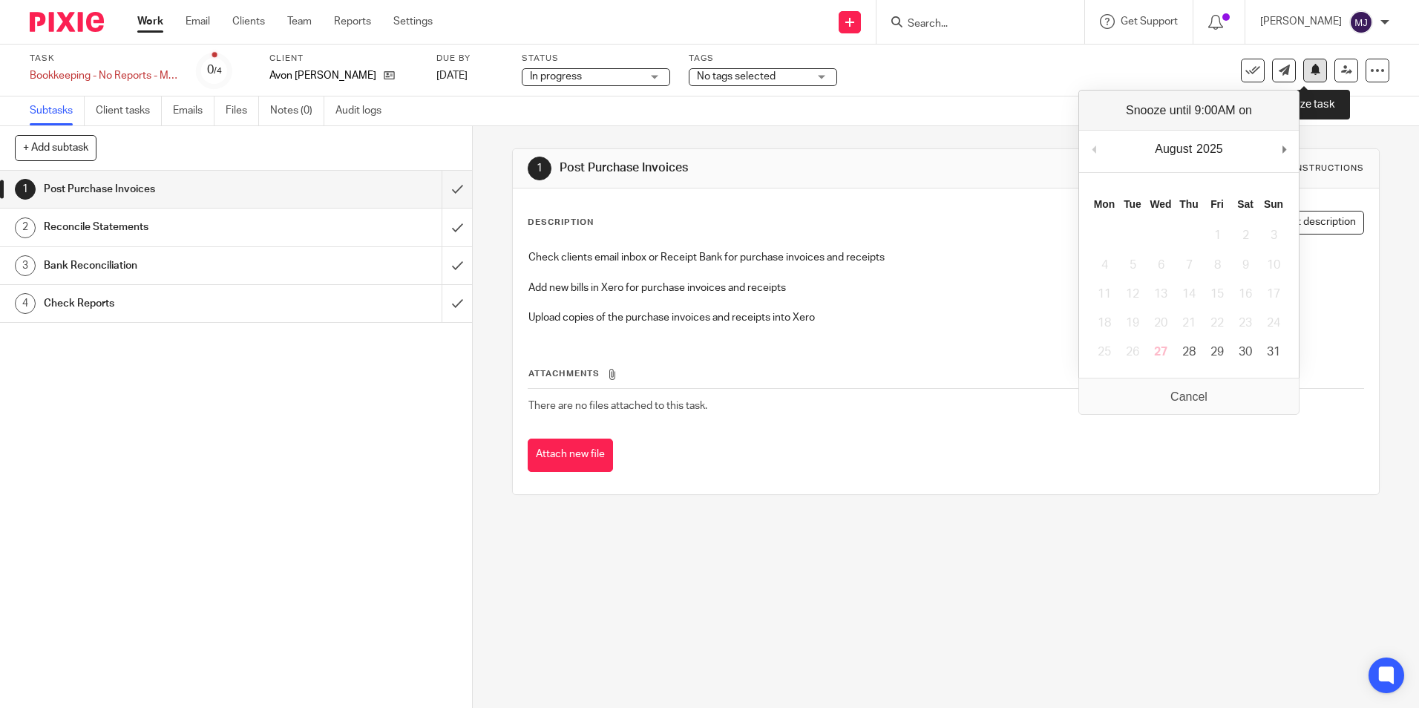
click at [1310, 75] on icon at bounding box center [1315, 69] width 11 height 11
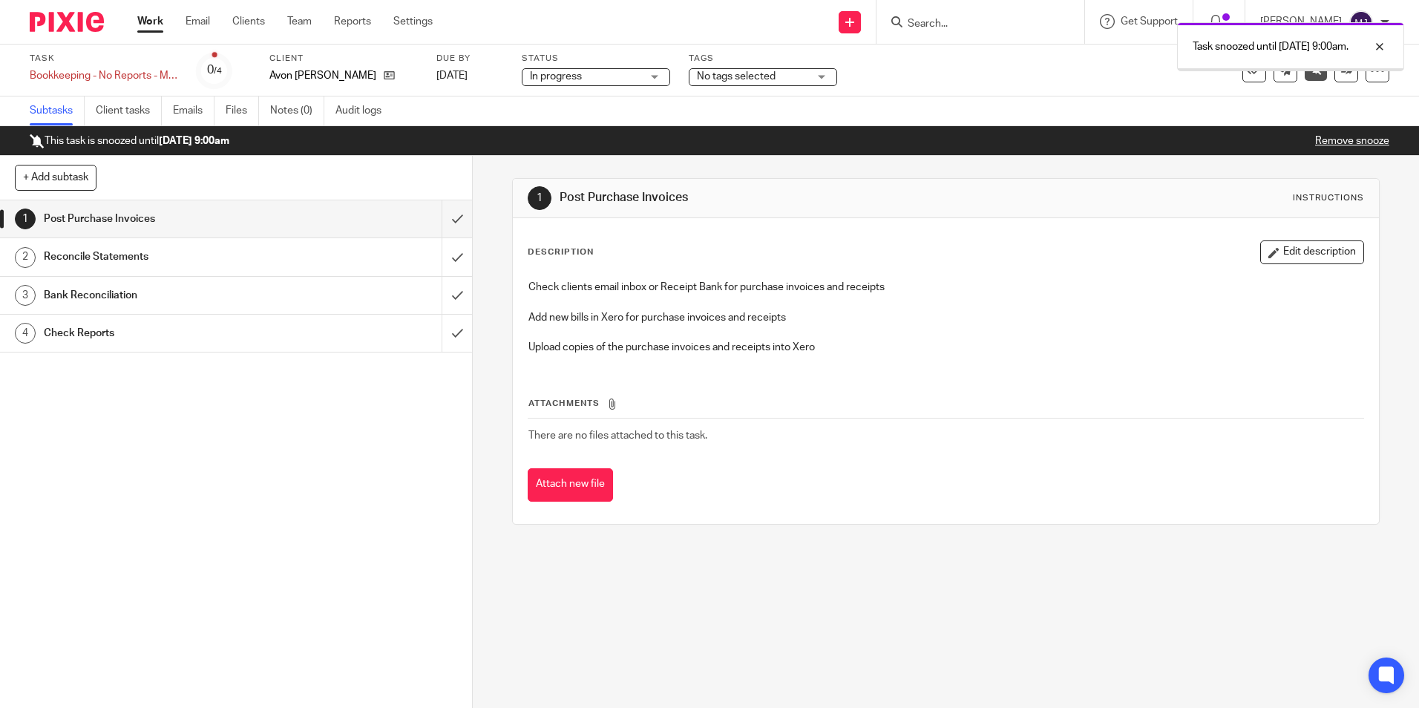
click at [68, 27] on img at bounding box center [67, 22] width 74 height 20
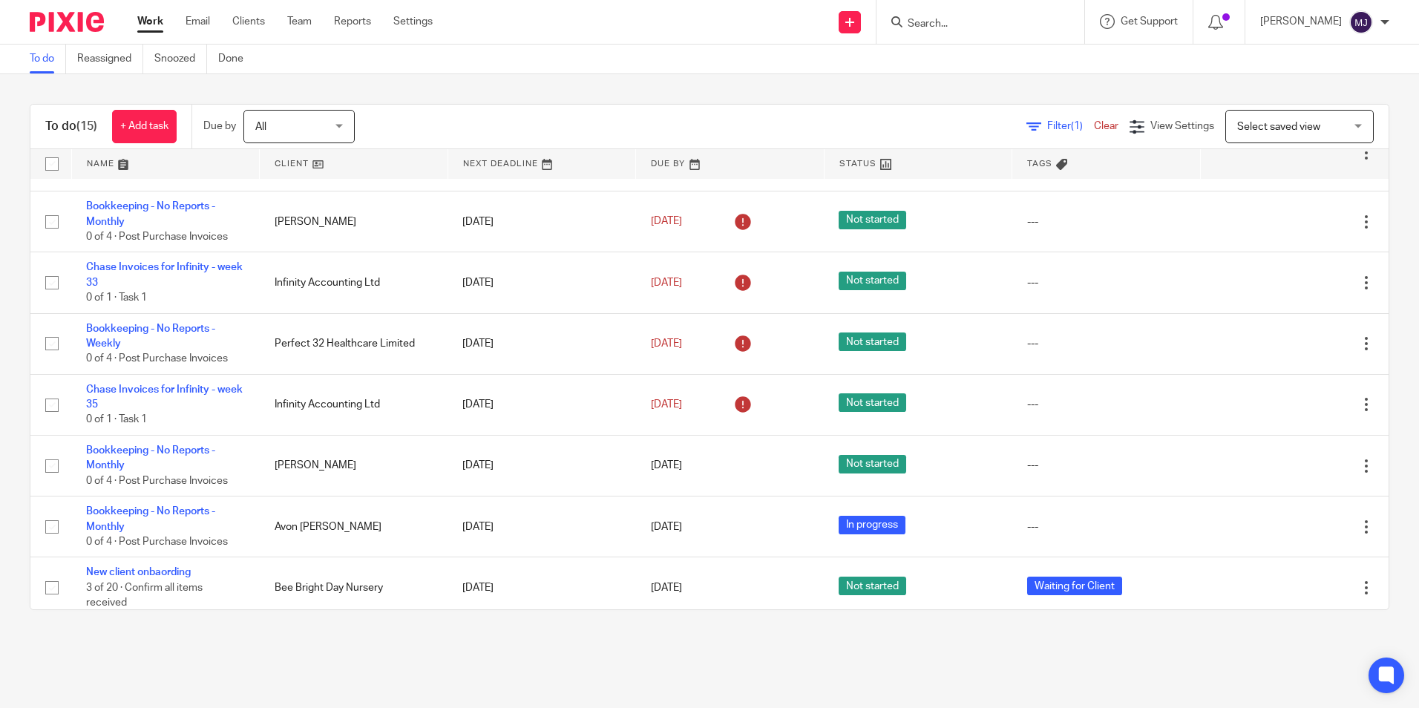
scroll to position [485, 0]
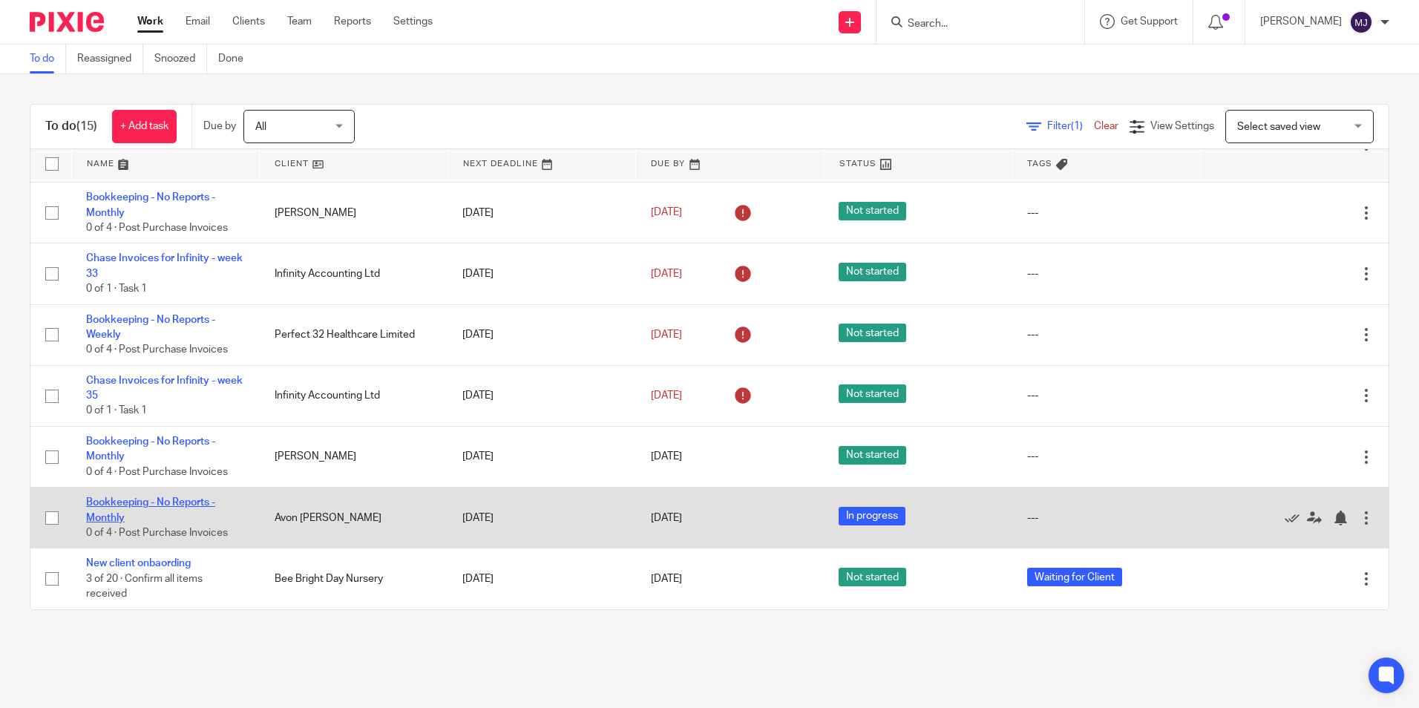
click at [158, 499] on link "Bookkeeping - No Reports - Monthly" at bounding box center [150, 509] width 129 height 25
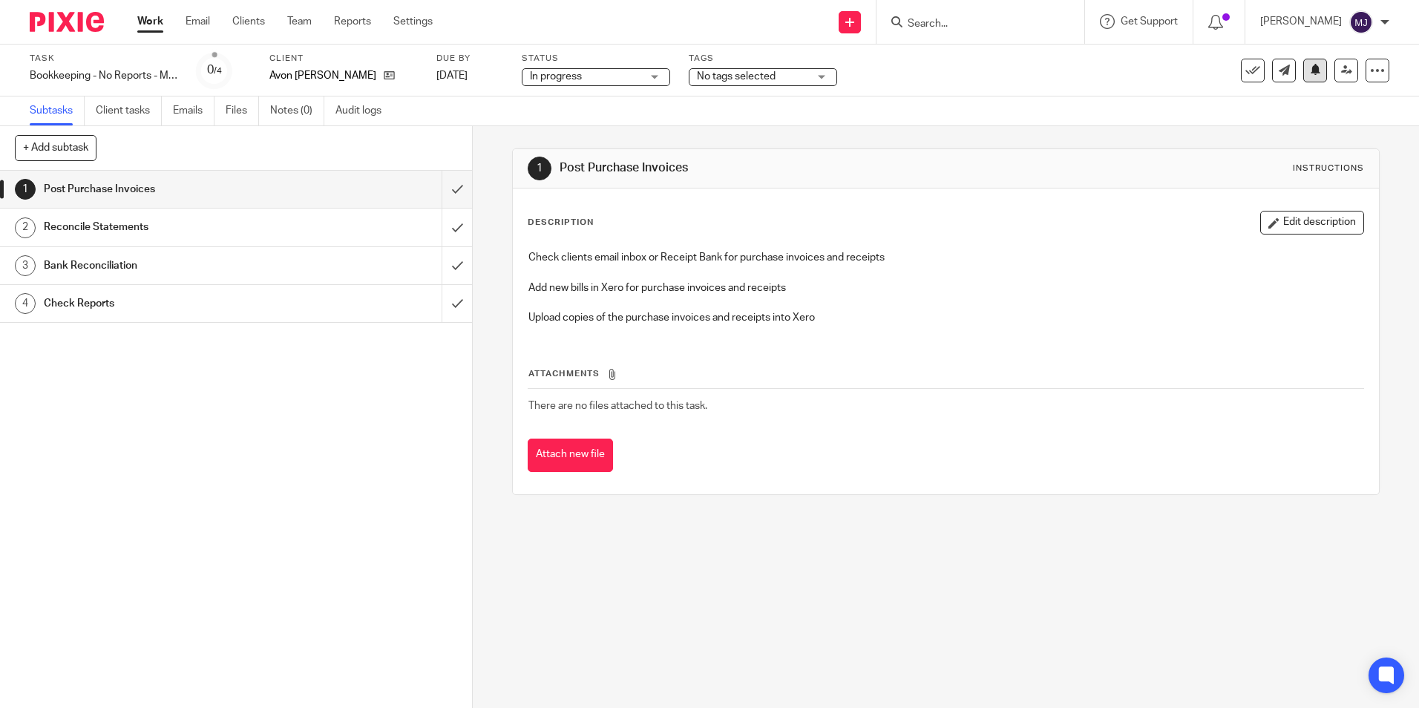
click at [1305, 79] on button at bounding box center [1315, 71] width 24 height 24
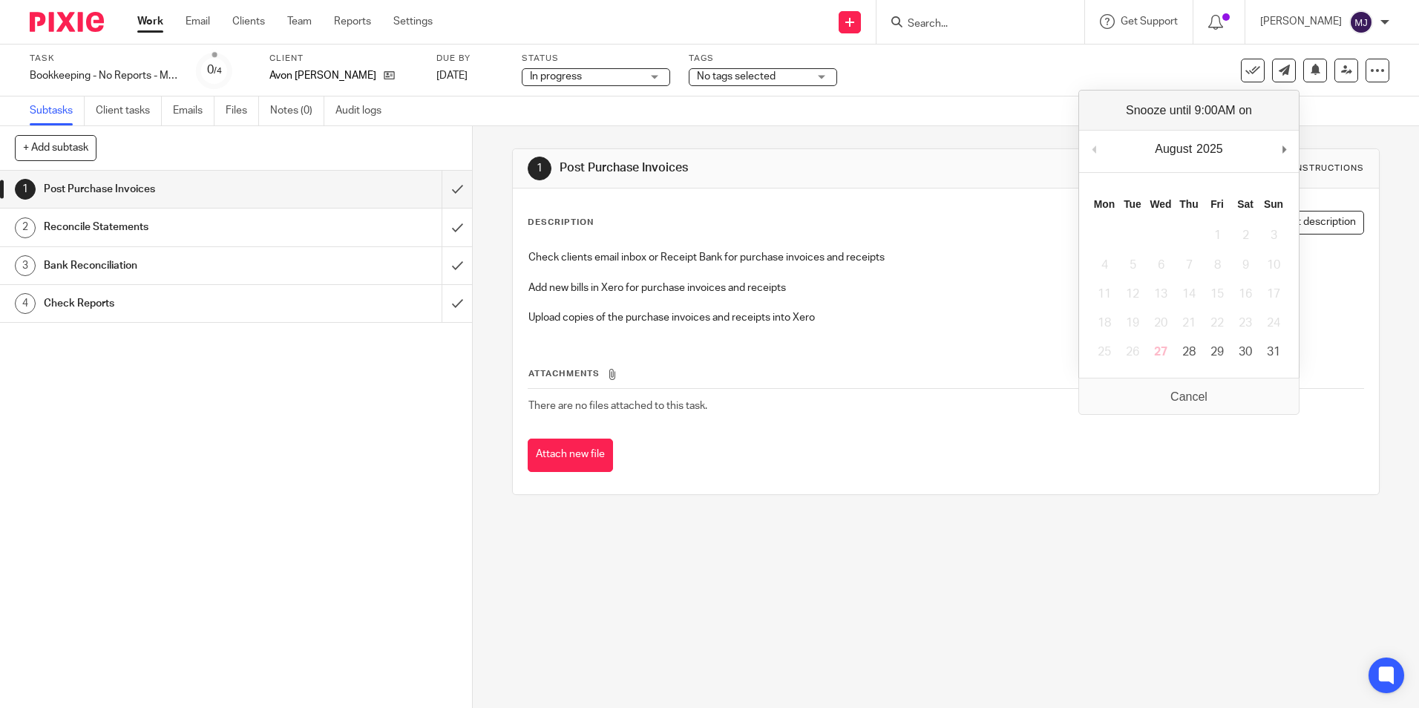
click at [1288, 160] on div "August January February March April May June July August September October Nove…" at bounding box center [1189, 152] width 220 height 42
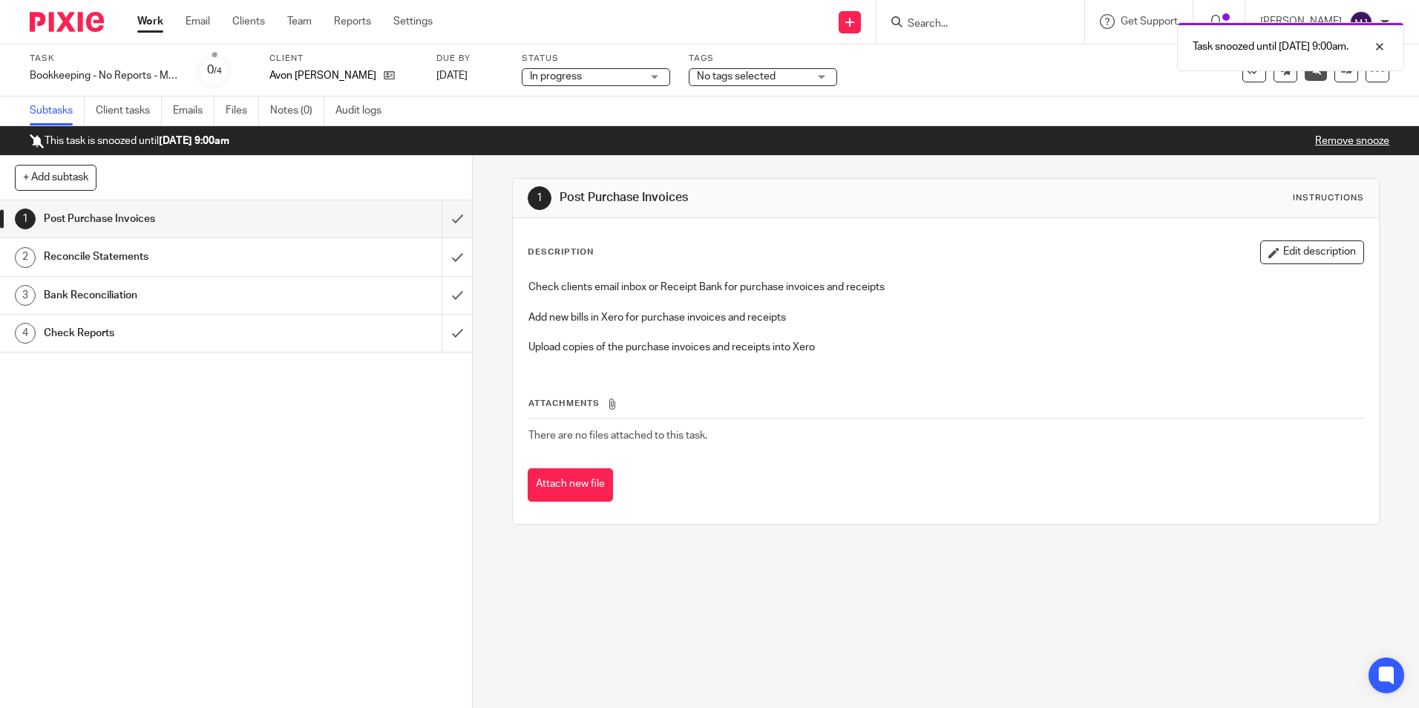
click at [77, 15] on img at bounding box center [67, 22] width 74 height 20
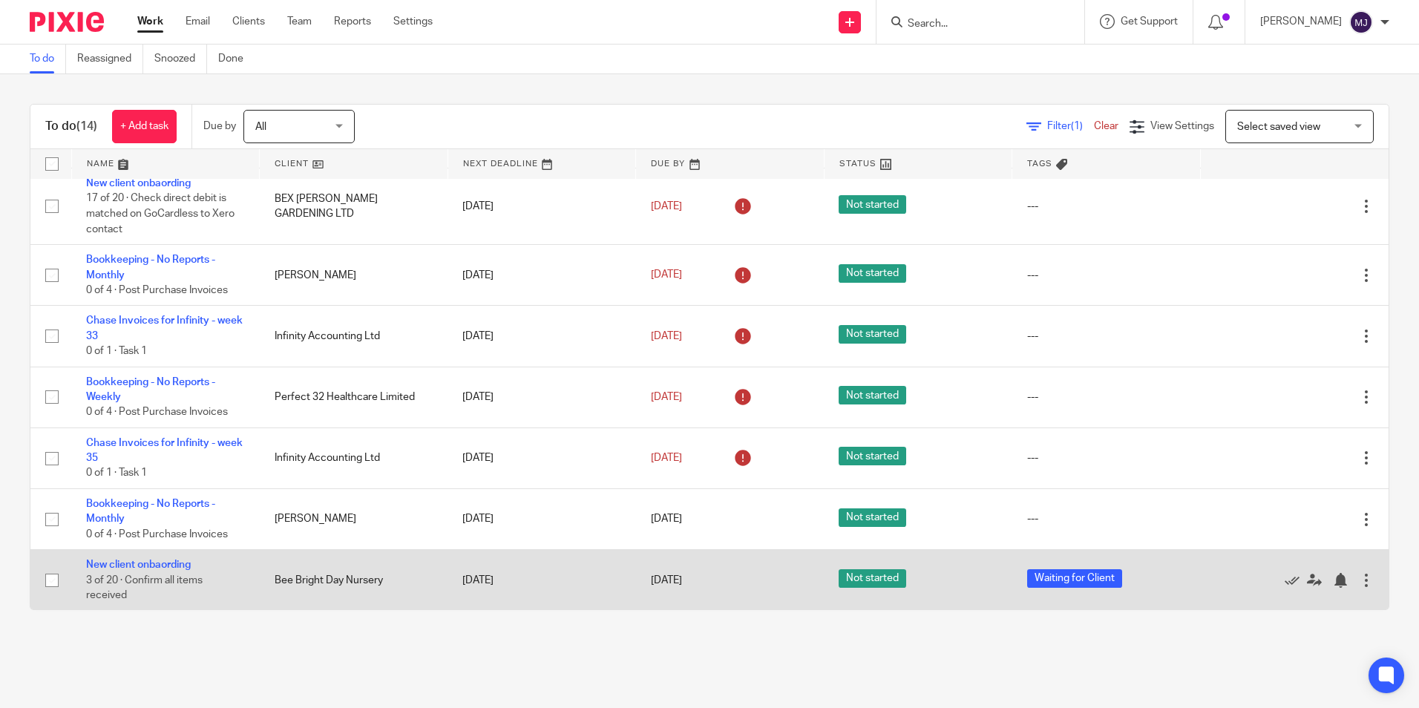
scroll to position [424, 0]
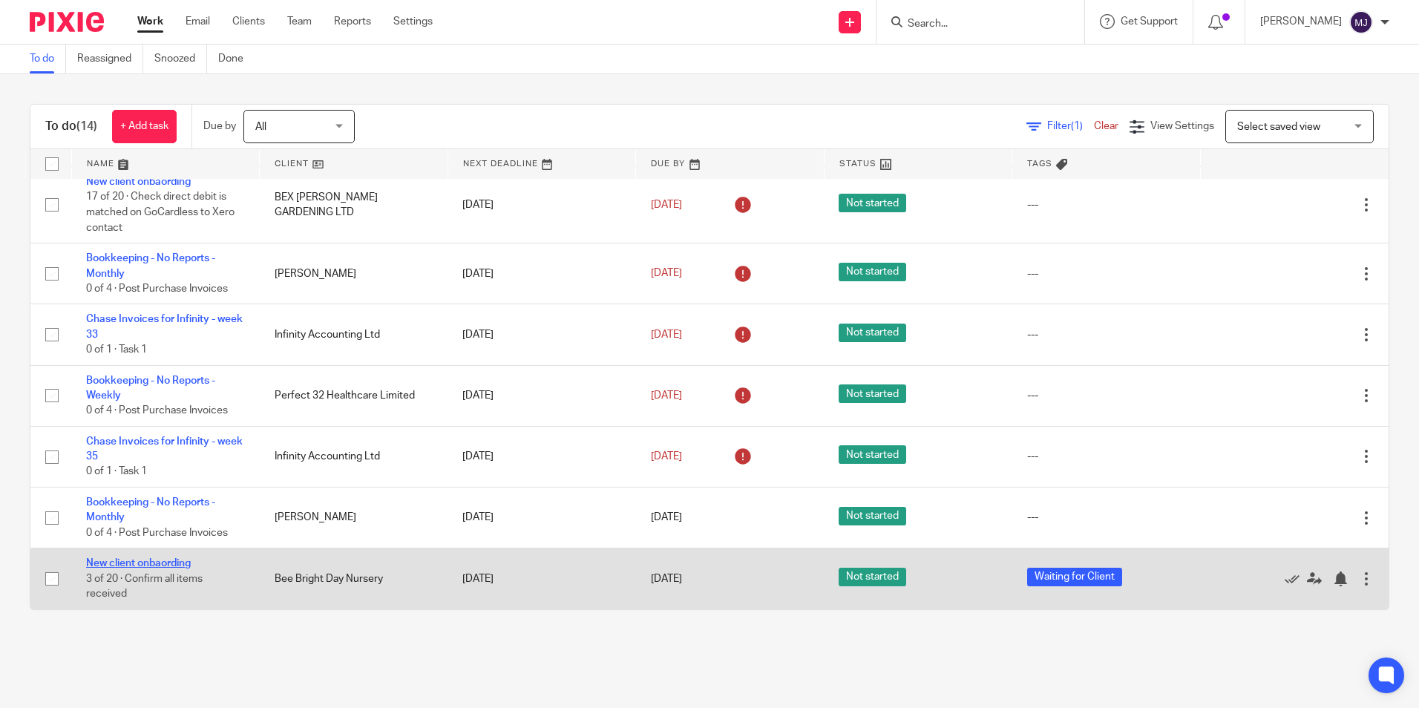
click at [146, 565] on link "New client onbaording" at bounding box center [138, 563] width 105 height 10
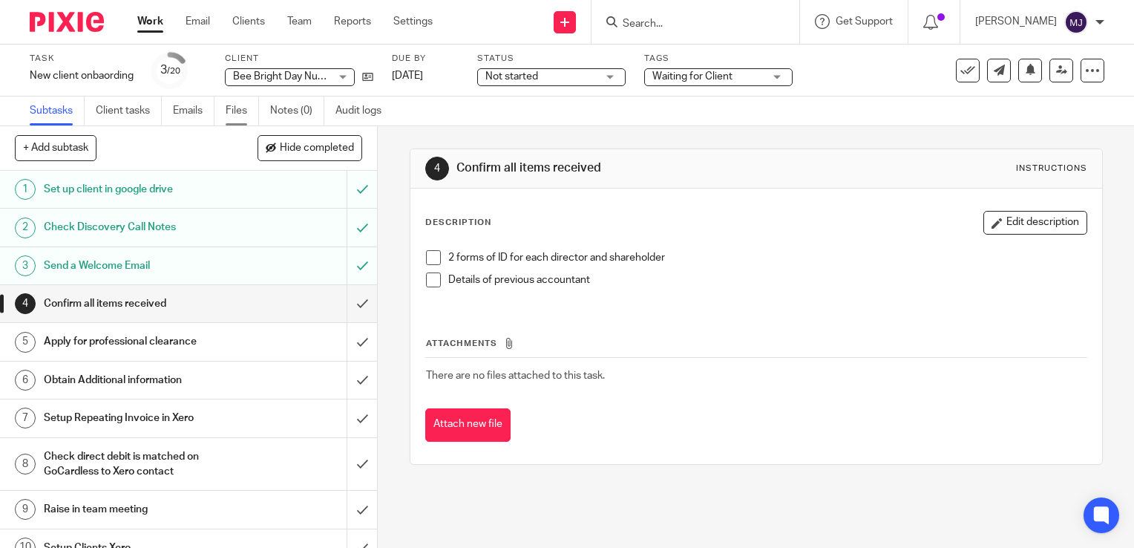
click at [239, 105] on link "Files" at bounding box center [242, 110] width 33 height 29
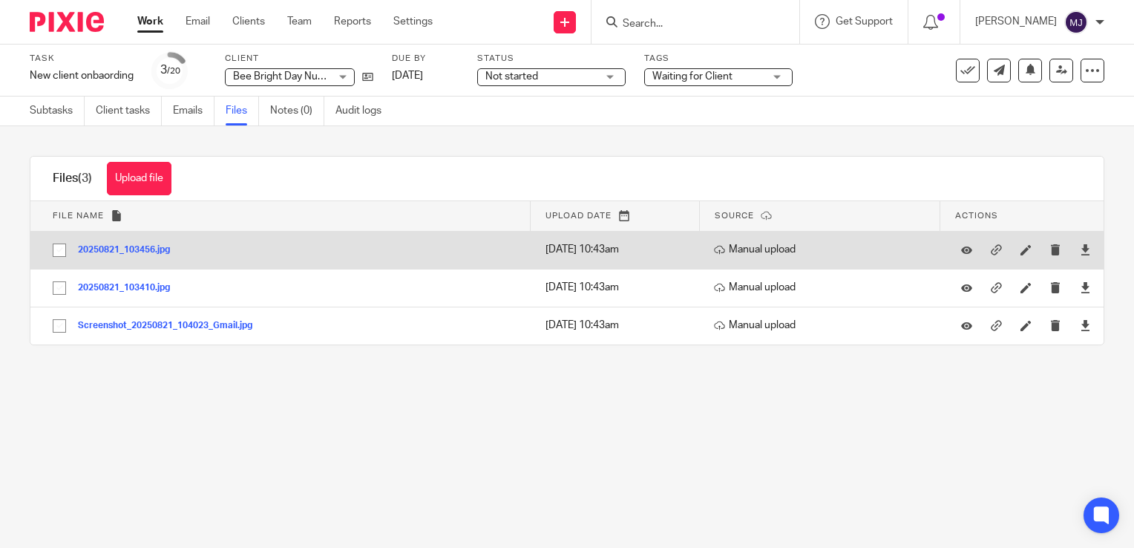
click at [134, 251] on button "20250821_103456.jpg" at bounding box center [129, 250] width 103 height 10
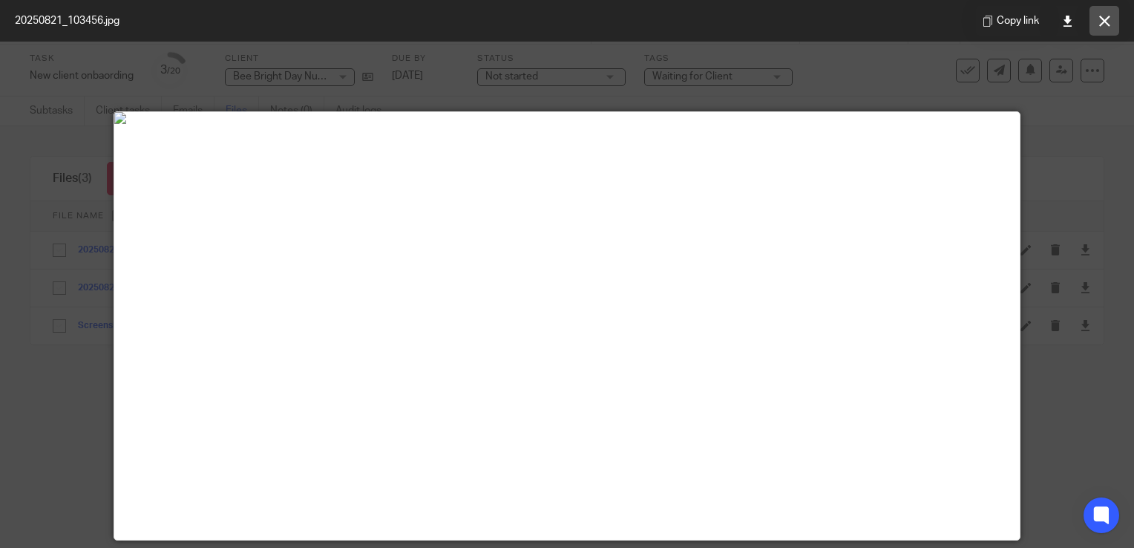
click at [1109, 19] on icon at bounding box center [1104, 21] width 11 height 11
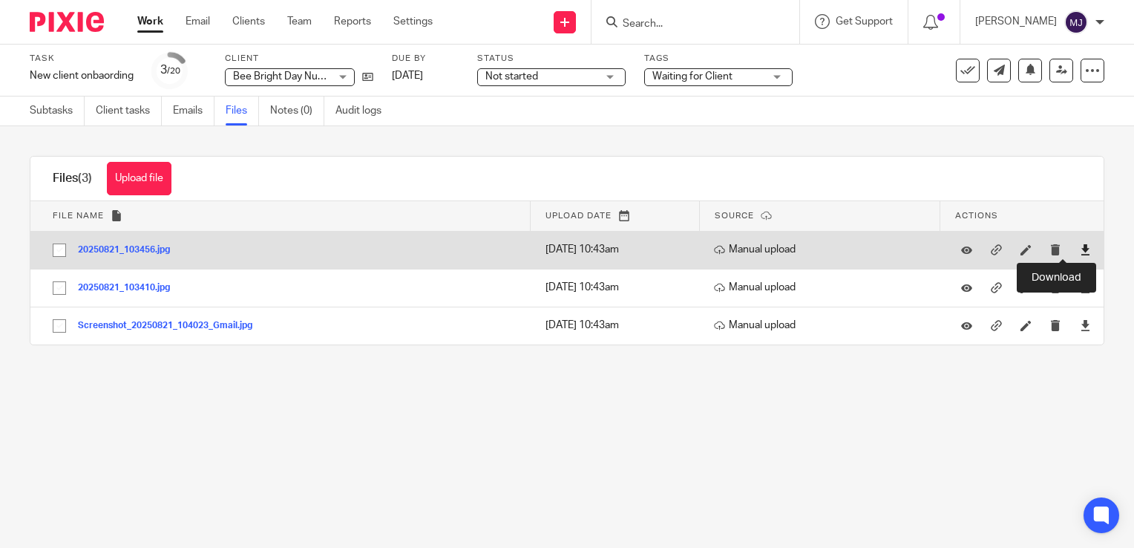
click at [1080, 249] on icon at bounding box center [1085, 249] width 11 height 11
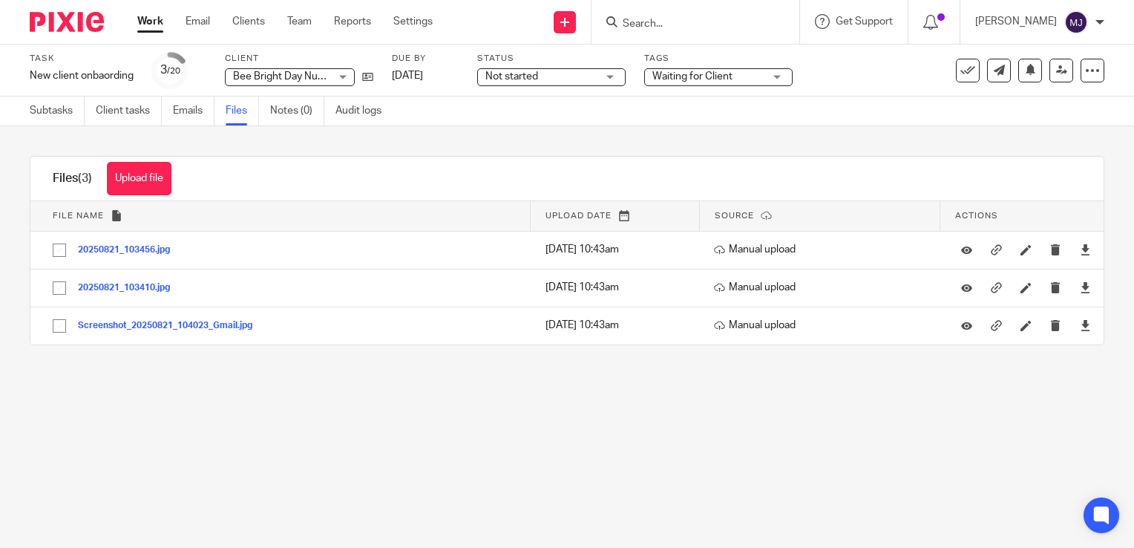
drag, startPoint x: 508, startPoint y: 423, endPoint x: 638, endPoint y: 396, distance: 132.6
click at [508, 423] on main "Task New client onbaording Save New client onbaording 3 /20 Client Bee Bright D…" at bounding box center [567, 274] width 1134 height 548
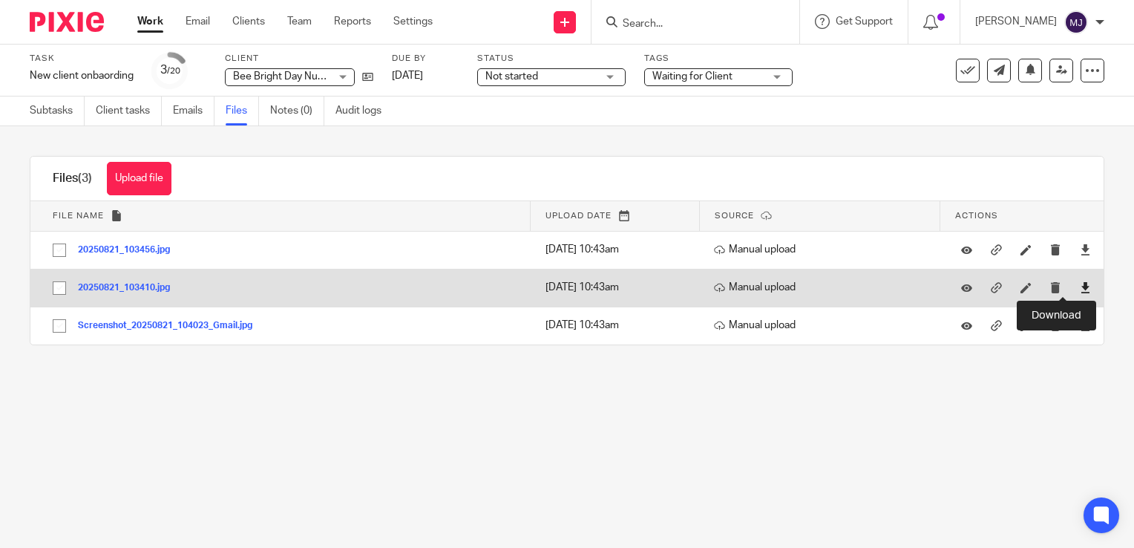
click at [1080, 290] on icon at bounding box center [1085, 287] width 11 height 11
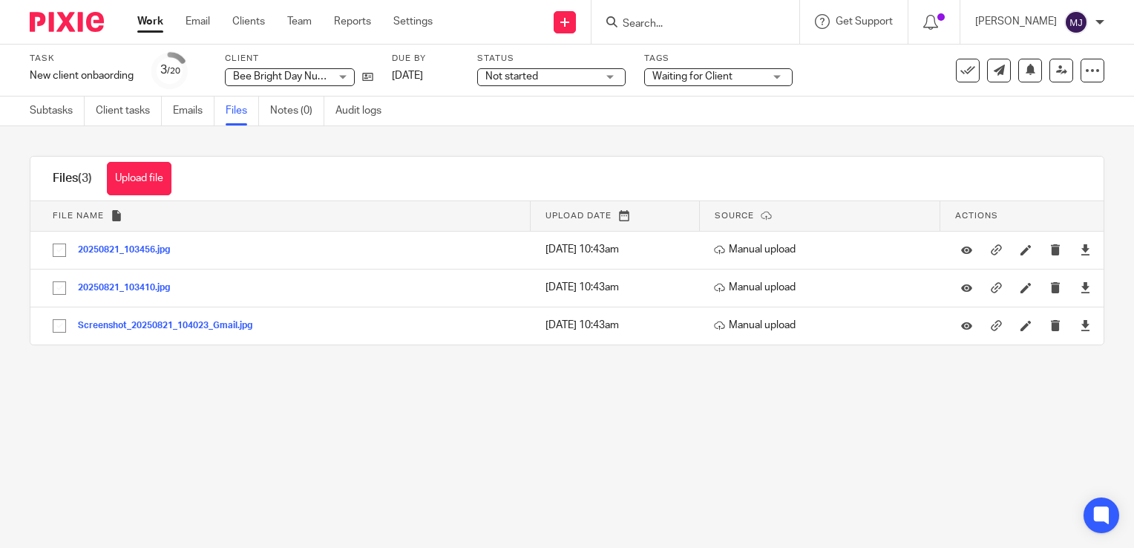
drag, startPoint x: 398, startPoint y: 382, endPoint x: 570, endPoint y: 381, distance: 172.2
click at [398, 382] on main "Task New client onbaording Save New client onbaording 3 /20 Client Bee Bright D…" at bounding box center [567, 274] width 1134 height 548
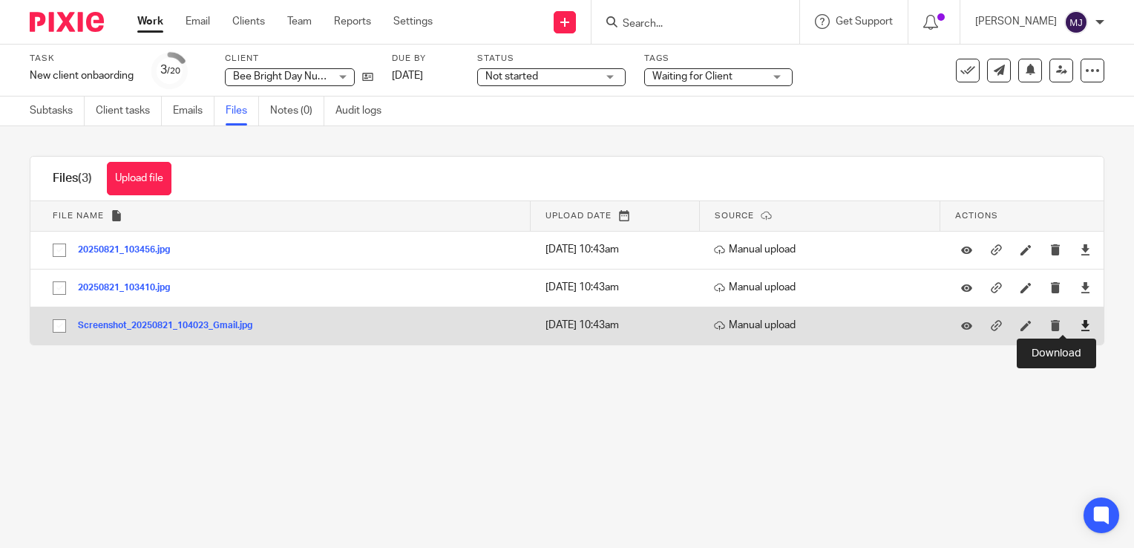
click at [1080, 327] on icon at bounding box center [1085, 325] width 11 height 11
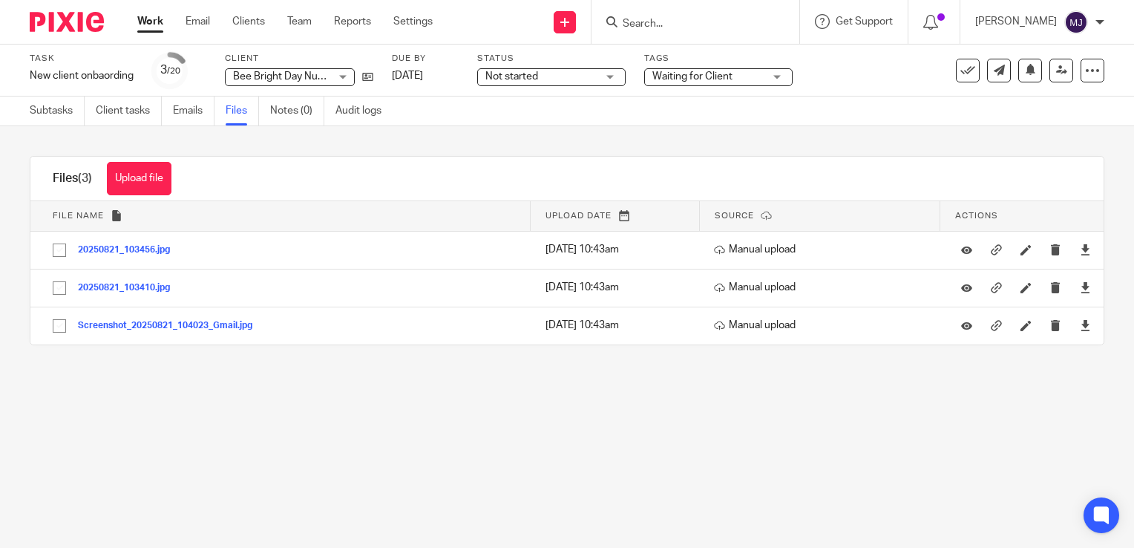
drag, startPoint x: 508, startPoint y: 422, endPoint x: 453, endPoint y: 413, distance: 54.9
click at [508, 422] on main "Task New client onbaording Save New client onbaording 3 /20 Client Bee Bright D…" at bounding box center [567, 274] width 1134 height 548
click at [56, 105] on link "Subtasks" at bounding box center [57, 110] width 55 height 29
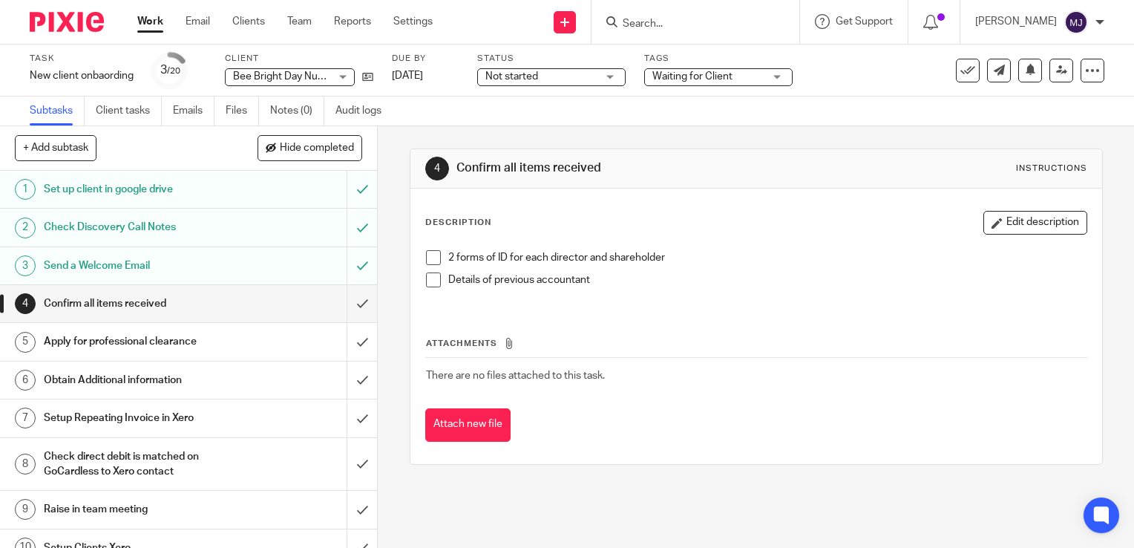
click at [212, 349] on h1 "Apply for professional clearance" at bounding box center [140, 341] width 192 height 22
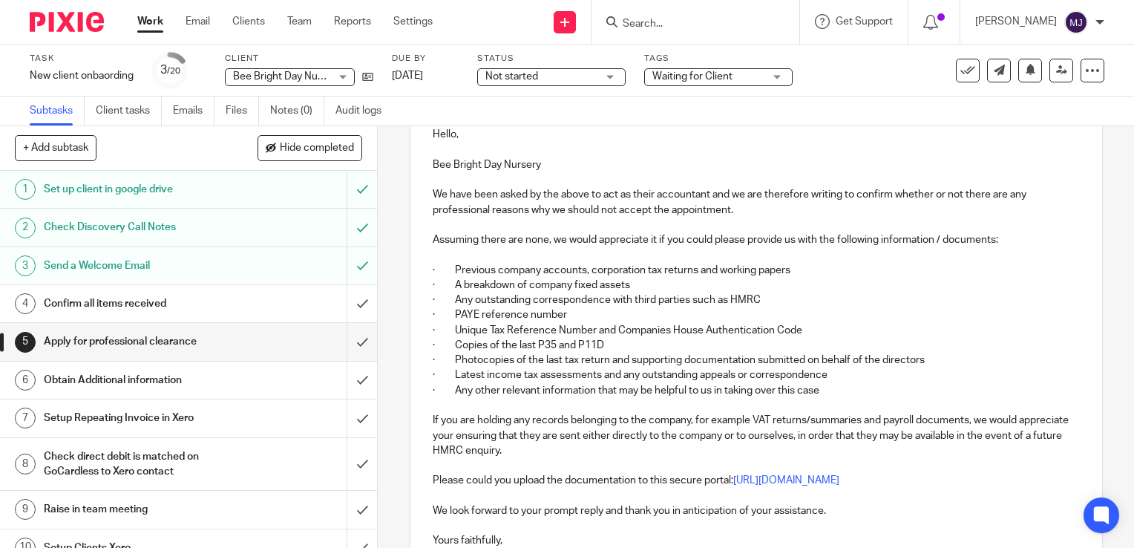
scroll to position [297, 0]
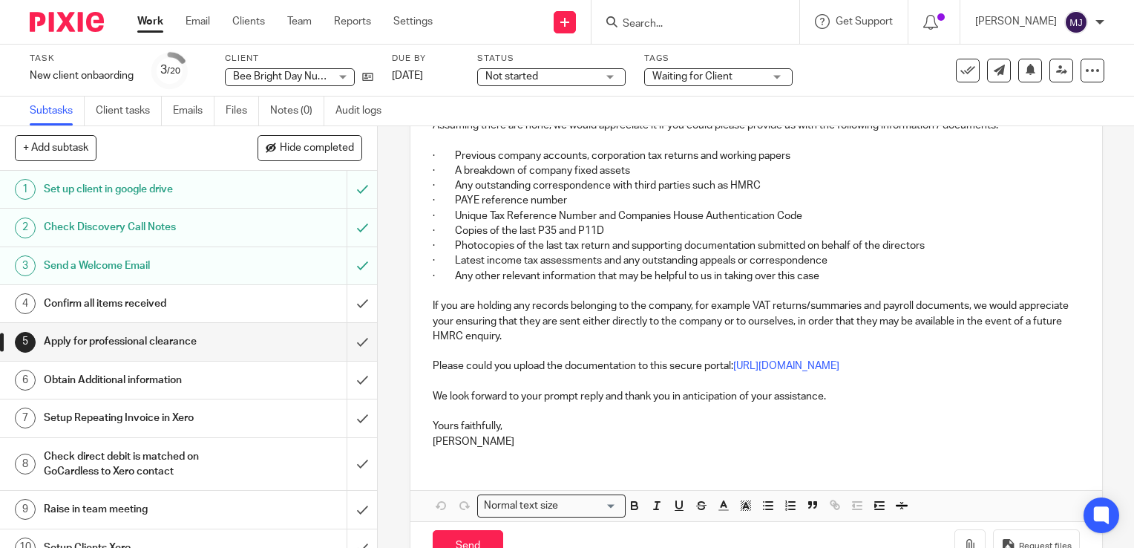
click at [753, 389] on p at bounding box center [756, 381] width 647 height 15
click at [730, 373] on p "Please could you upload the documentation to this secure portal: https://direct…" at bounding box center [756, 365] width 647 height 15
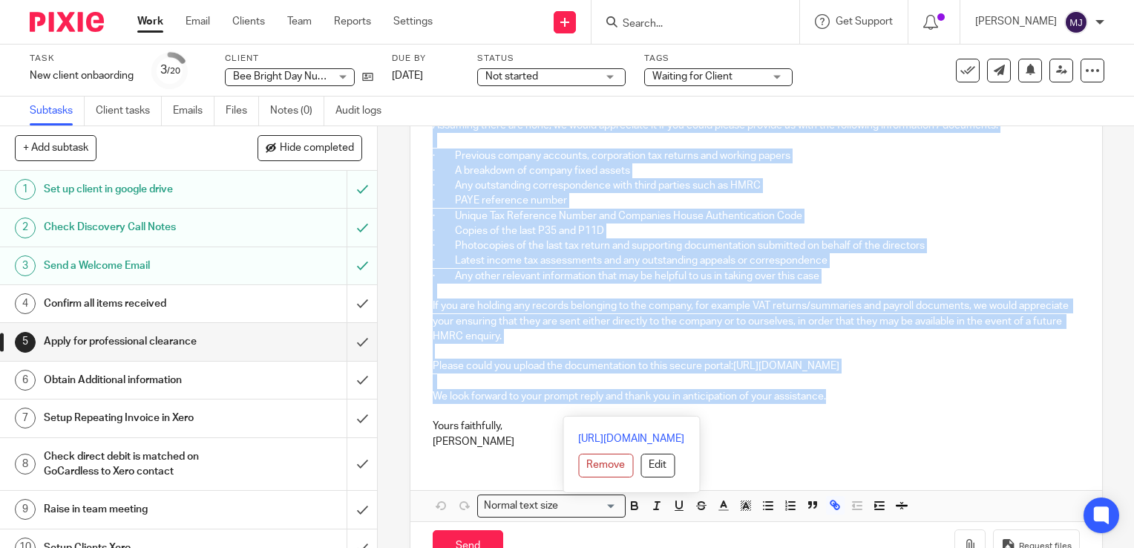
drag, startPoint x: 428, startPoint y: 315, endPoint x: 873, endPoint y: 413, distance: 455.2
click at [873, 413] on div "Hello, Bee Bright Day Nursery We have been asked by the above to act as their a…" at bounding box center [756, 229] width 692 height 462
copy div "Hello, Bee Bright Day Nursery We have been asked by the above to act as their a…"
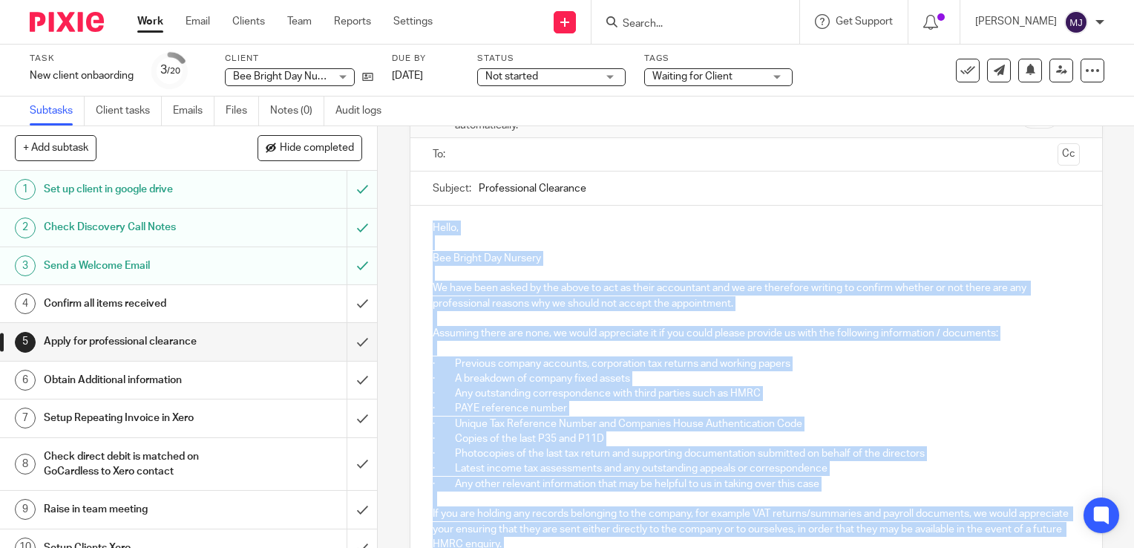
scroll to position [0, 0]
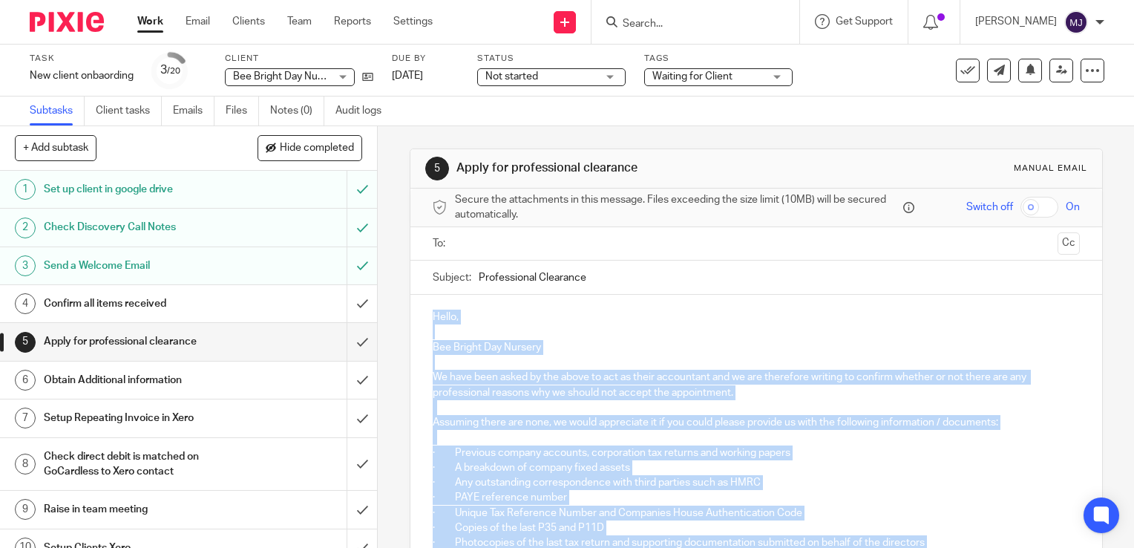
click at [704, 510] on p "· Unique Tax Reference Number and Companies House Authentication Code" at bounding box center [756, 512] width 647 height 15
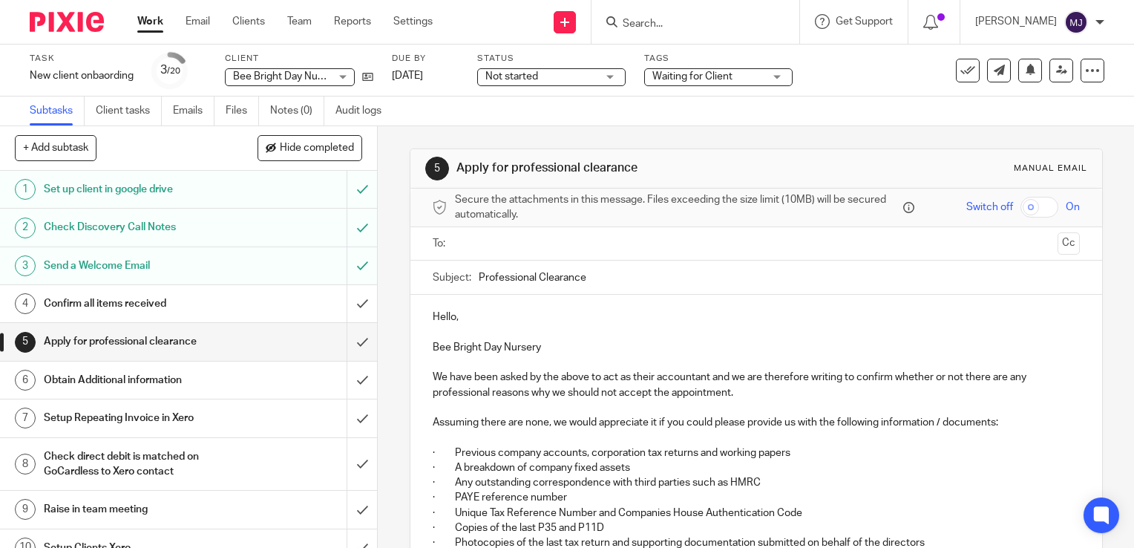
click at [207, 312] on h1 "Confirm all items received" at bounding box center [140, 303] width 192 height 22
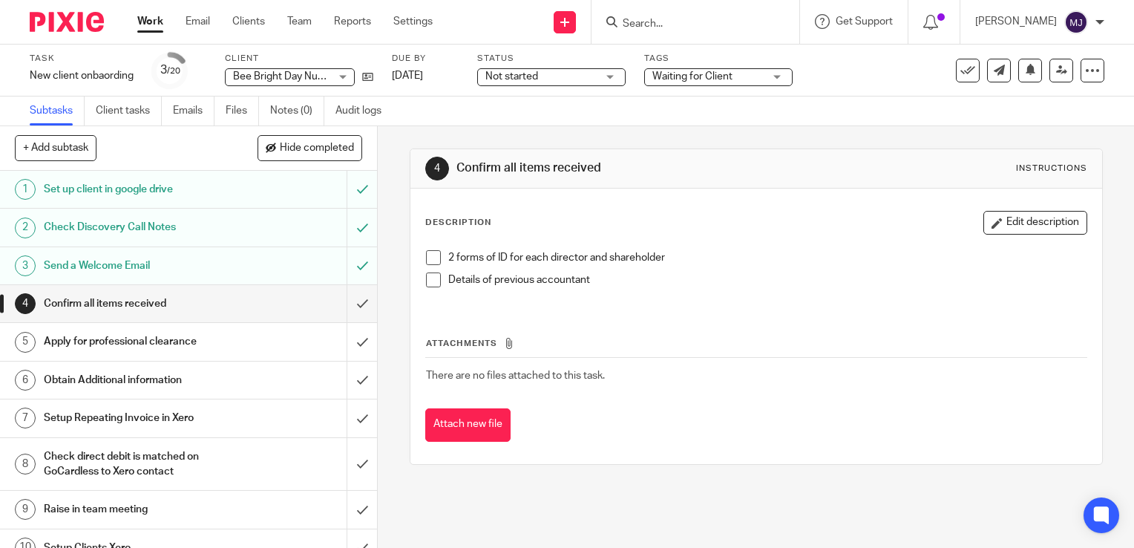
click at [194, 345] on h1 "Apply for professional clearance" at bounding box center [140, 341] width 192 height 22
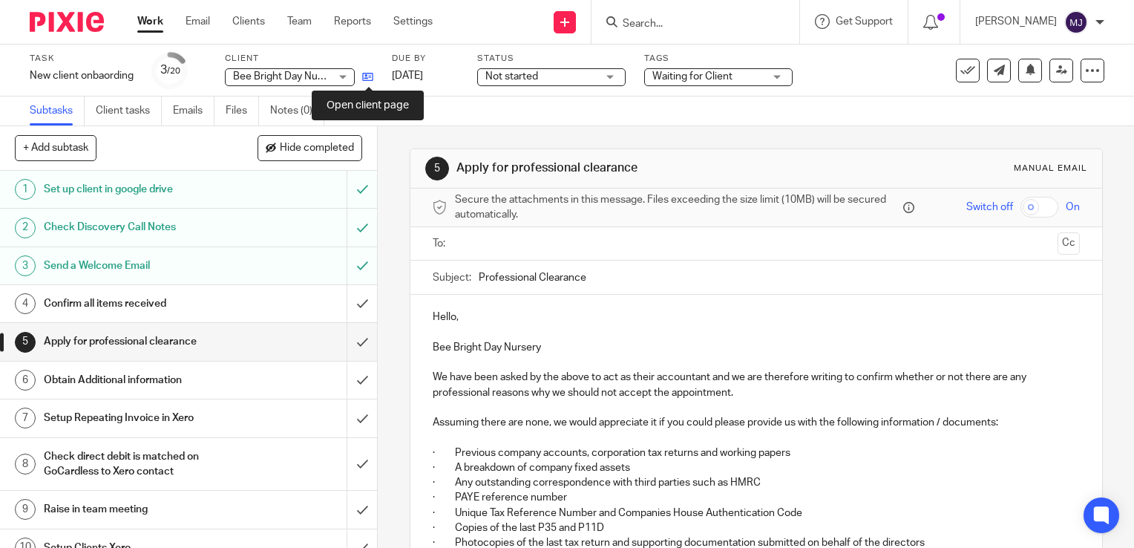
click at [367, 76] on icon at bounding box center [367, 76] width 11 height 11
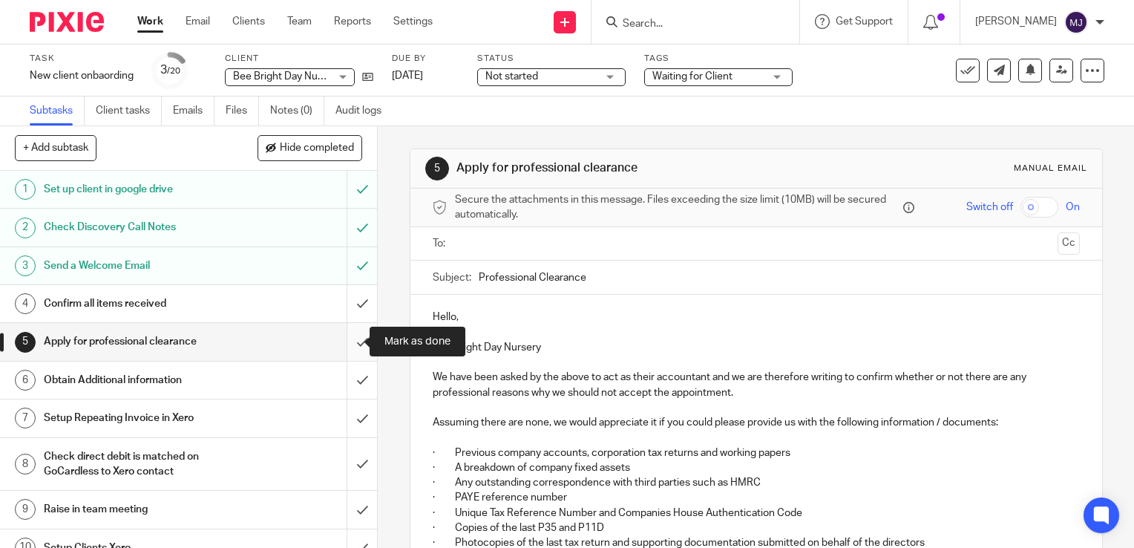
click at [347, 335] on input "submit" at bounding box center [188, 341] width 377 height 37
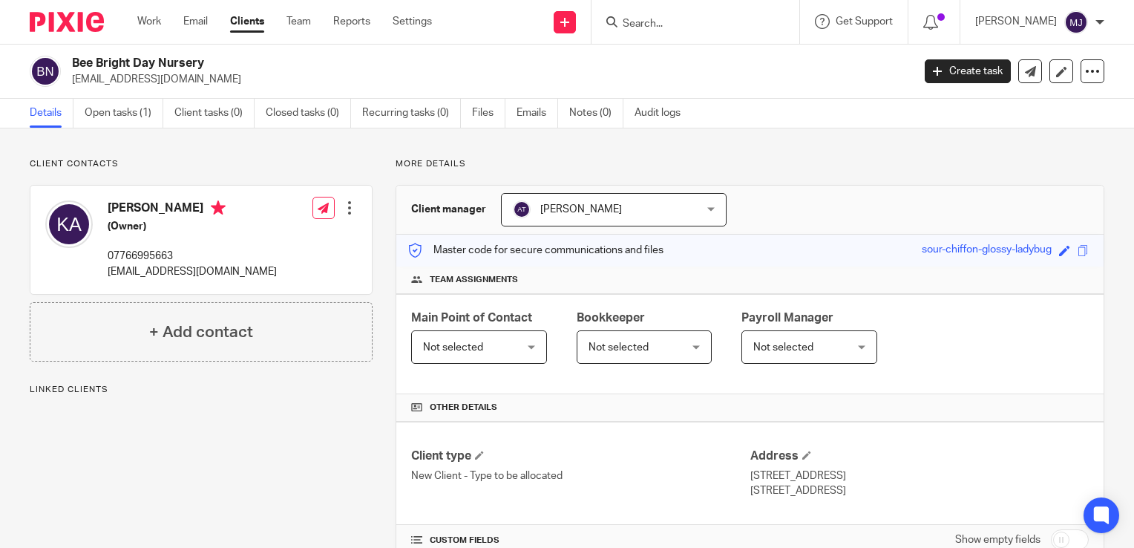
drag, startPoint x: 476, startPoint y: 120, endPoint x: 457, endPoint y: 144, distance: 30.1
click at [476, 120] on link "Files" at bounding box center [488, 113] width 33 height 29
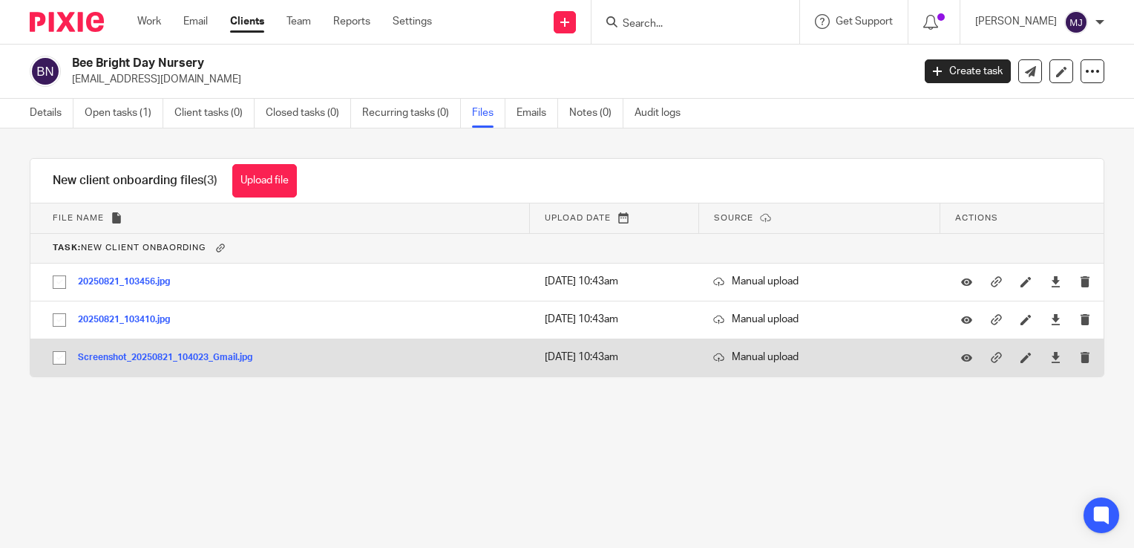
drag, startPoint x: 167, startPoint y: 358, endPoint x: 157, endPoint y: 361, distance: 10.1
click at [167, 358] on button "Screenshot_20250821_104023_Gmail.jpg" at bounding box center [171, 358] width 186 height 10
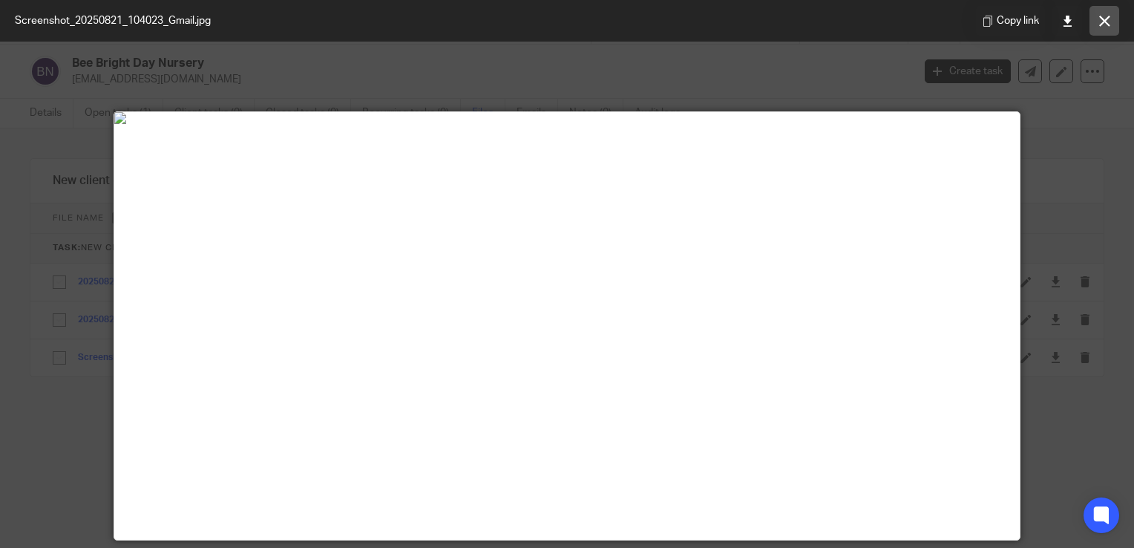
click at [1112, 14] on button at bounding box center [1104, 21] width 30 height 30
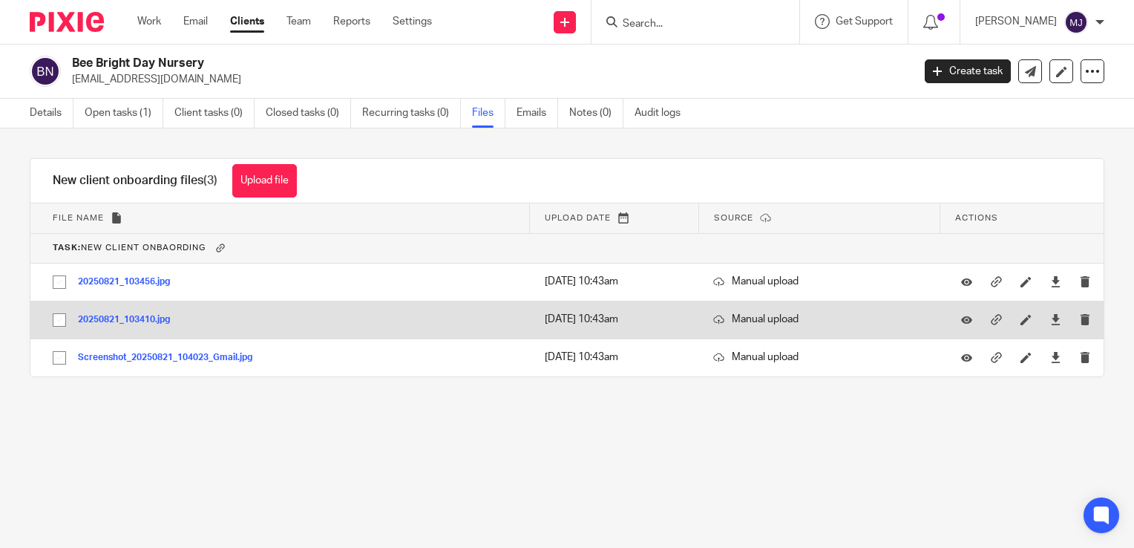
click at [154, 315] on button "20250821_103410.jpg" at bounding box center [129, 320] width 103 height 10
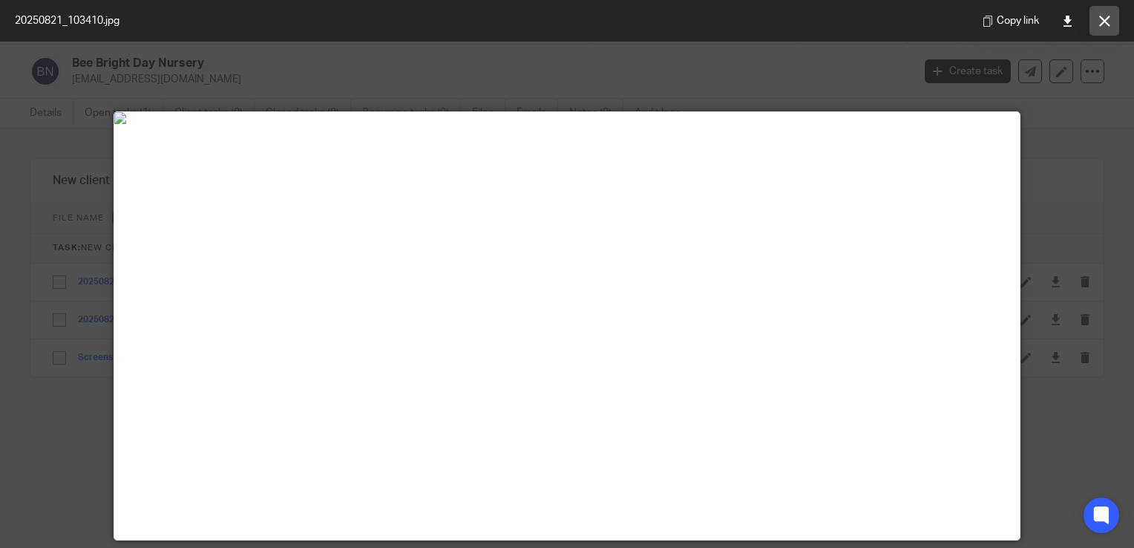
click at [1112, 19] on button at bounding box center [1104, 21] width 30 height 30
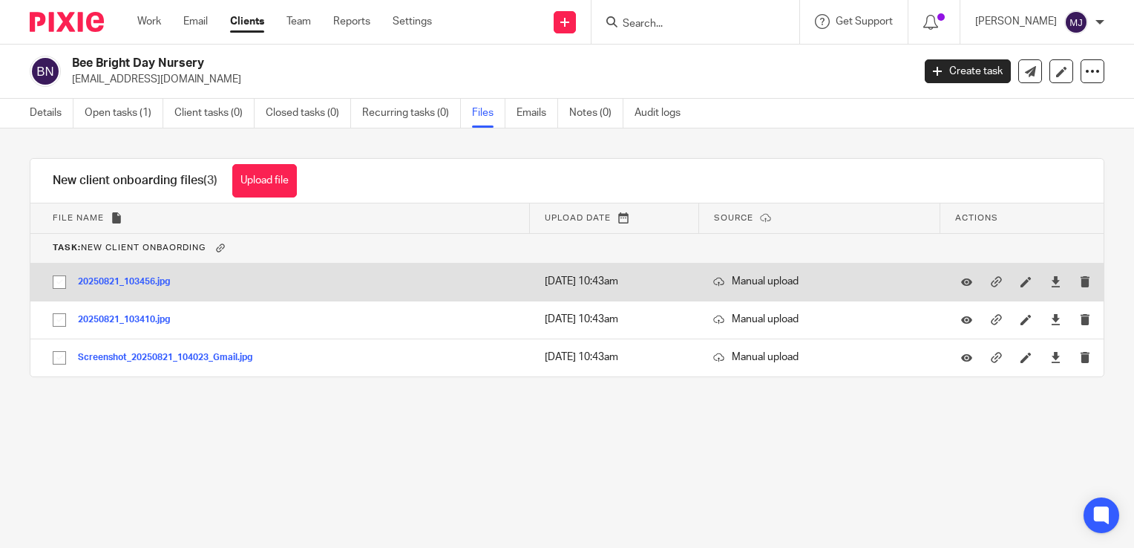
click at [148, 287] on div "20250821_103456.jpg" at bounding box center [129, 281] width 103 height 15
click at [157, 284] on button "20250821_103456.jpg" at bounding box center [129, 282] width 103 height 10
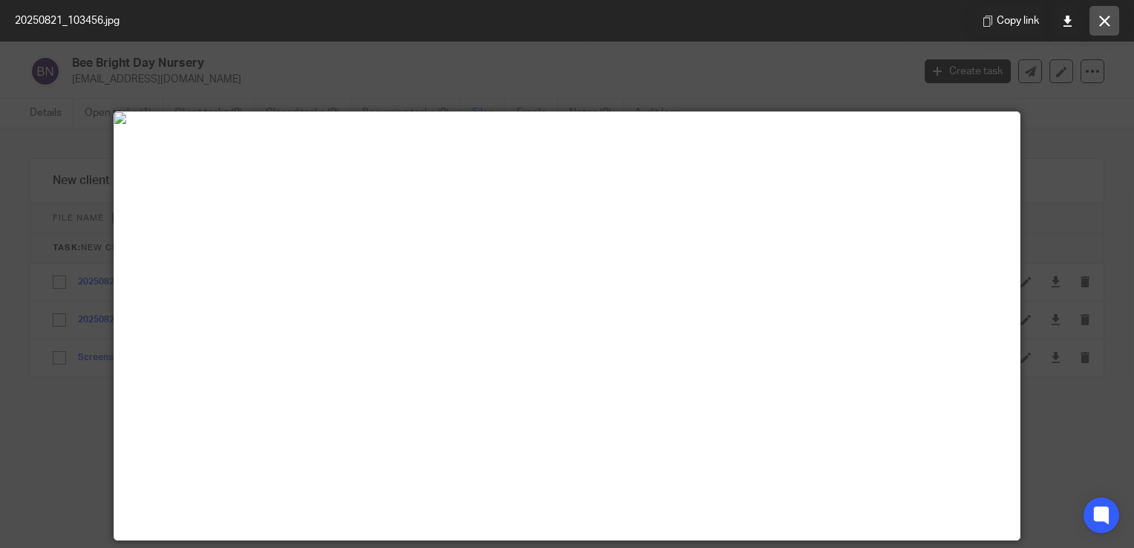
drag, startPoint x: 1101, startPoint y: 25, endPoint x: 852, endPoint y: 128, distance: 269.9
click at [1101, 26] on button at bounding box center [1104, 21] width 30 height 30
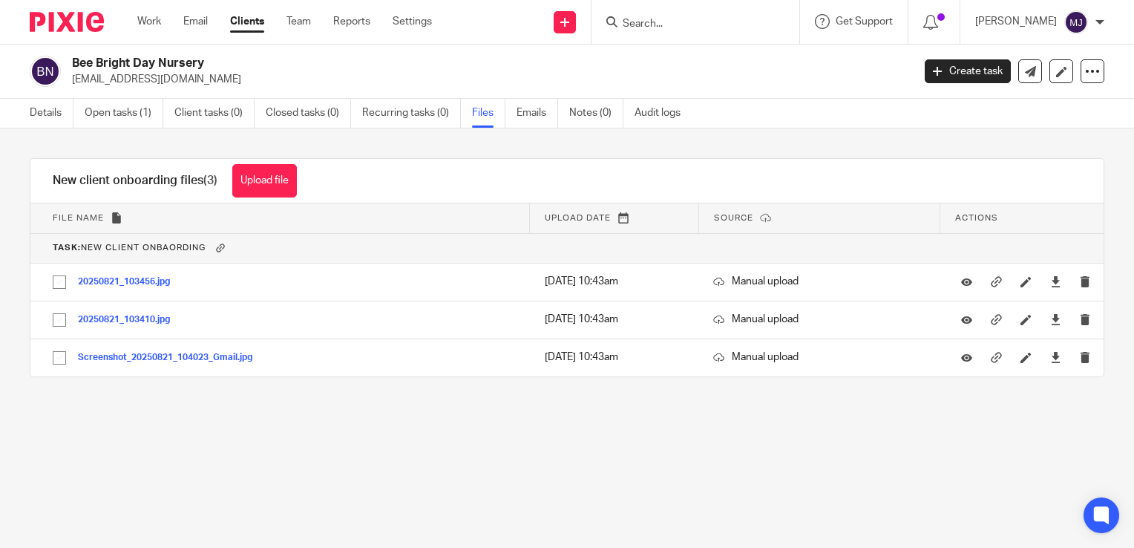
drag, startPoint x: 54, startPoint y: 122, endPoint x: 56, endPoint y: 132, distance: 9.8
click at [54, 122] on link "Details" at bounding box center [52, 113] width 44 height 29
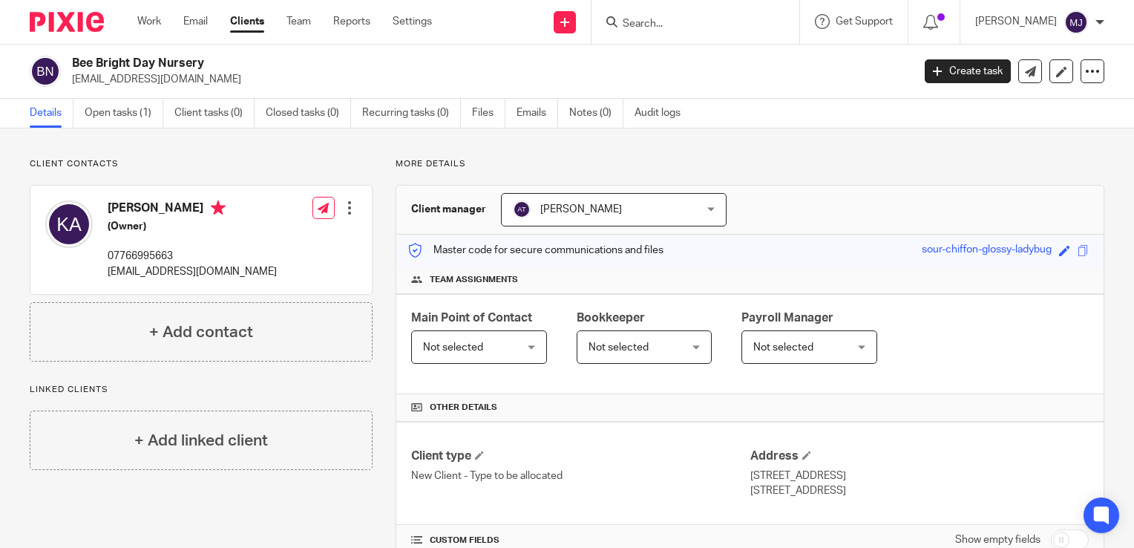
drag, startPoint x: 127, startPoint y: 125, endPoint x: 120, endPoint y: 131, distance: 9.4
click at [127, 125] on link "Open tasks (1)" at bounding box center [124, 113] width 79 height 29
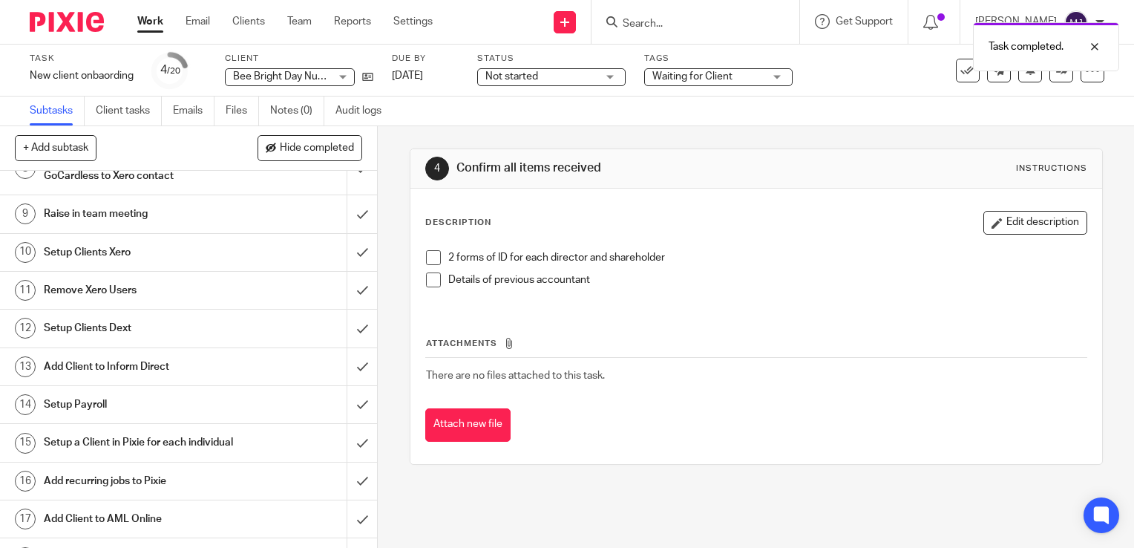
scroll to position [297, 0]
